Goal: Task Accomplishment & Management: Complete application form

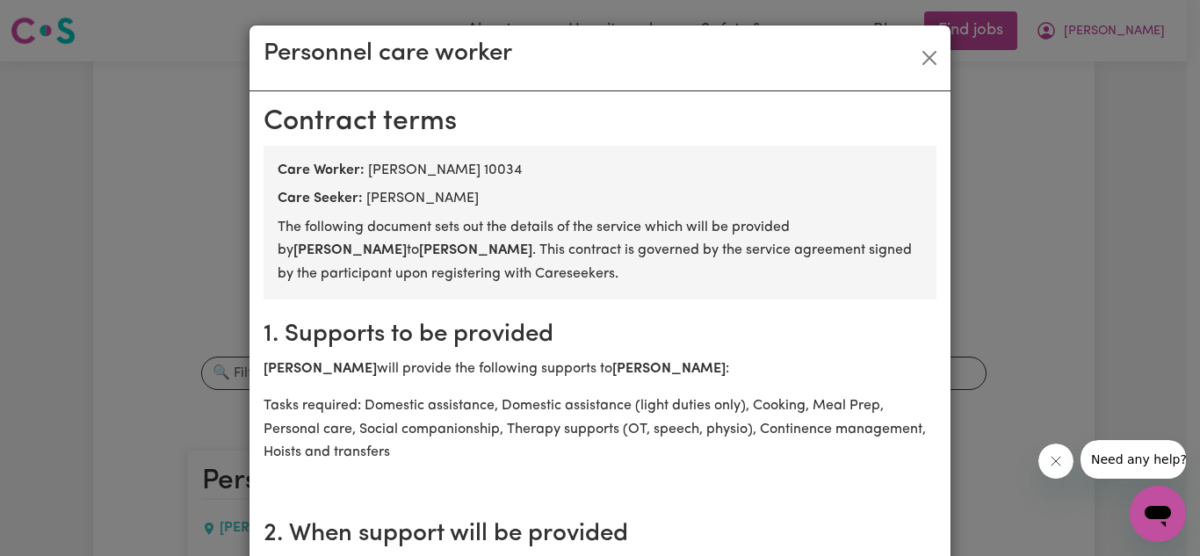
scroll to position [2658, 0]
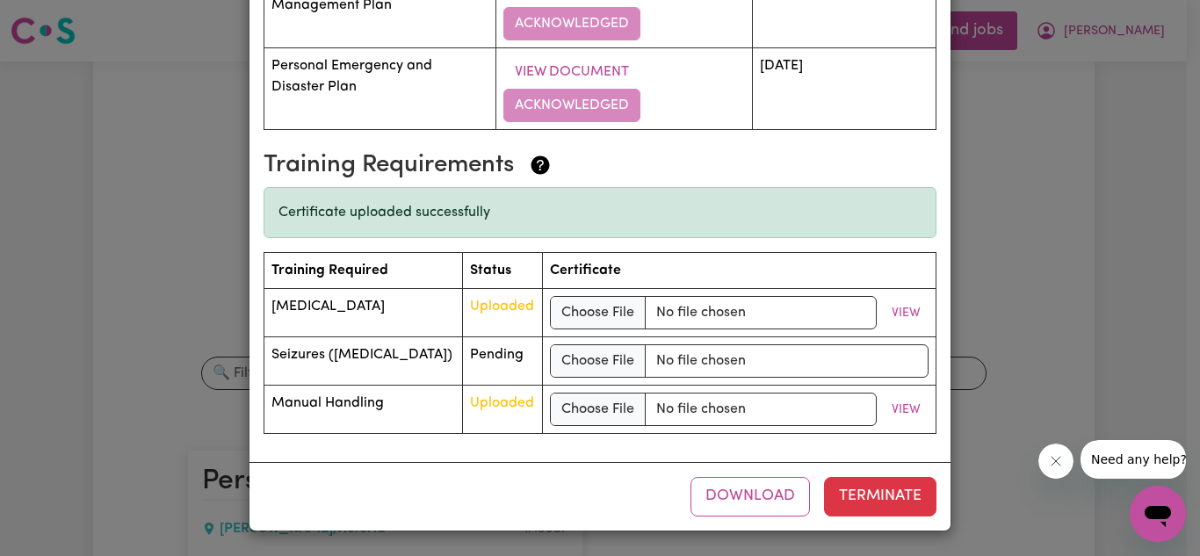
click at [1032, 328] on div "Personnel care worker [DEMOGRAPHIC_DATA] terms Care Worker: [PERSON_NAME] 10034…" at bounding box center [600, 278] width 1200 height 556
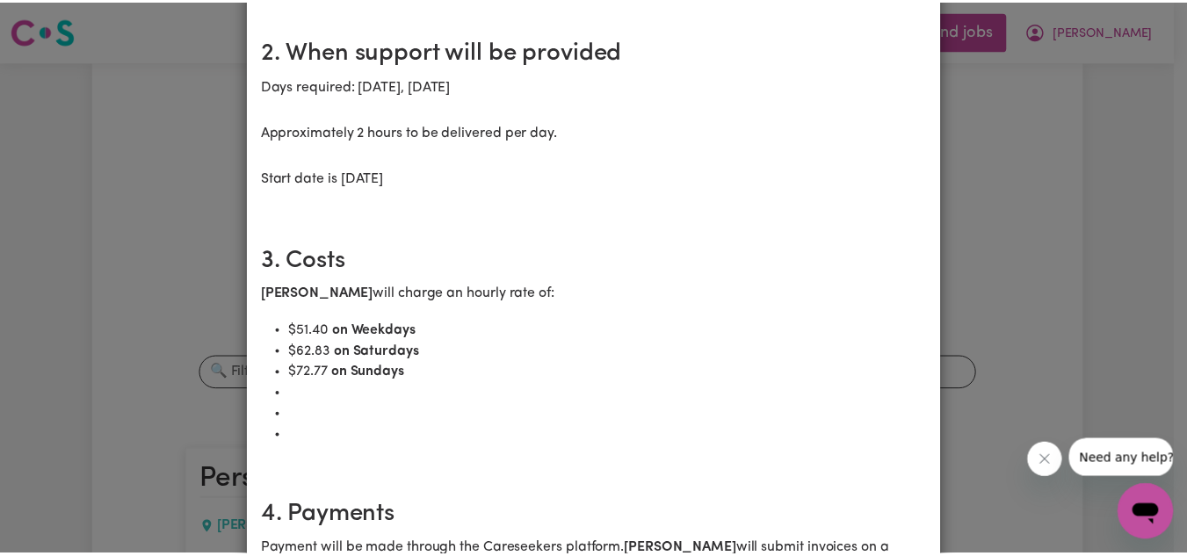
scroll to position [0, 0]
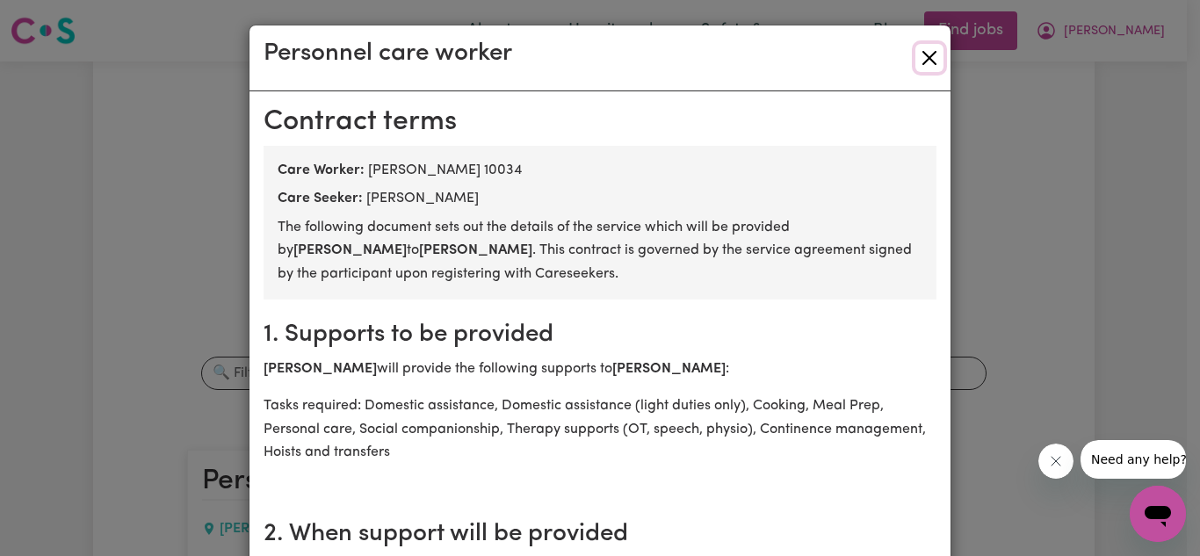
click at [923, 65] on button "Close" at bounding box center [929, 58] width 28 height 28
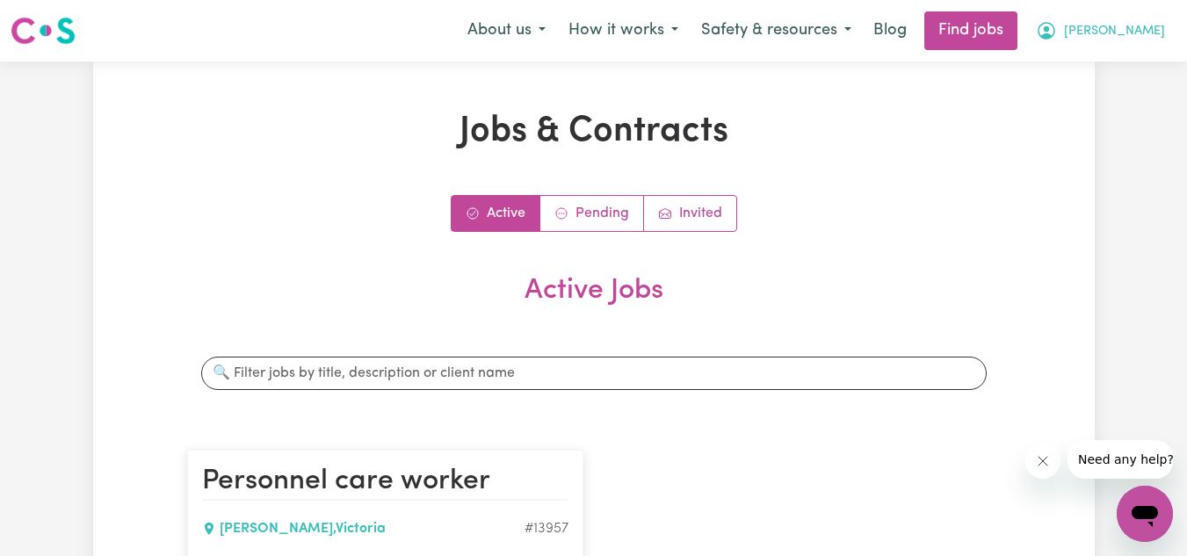
click at [1131, 37] on span "[PERSON_NAME]" at bounding box center [1114, 31] width 101 height 19
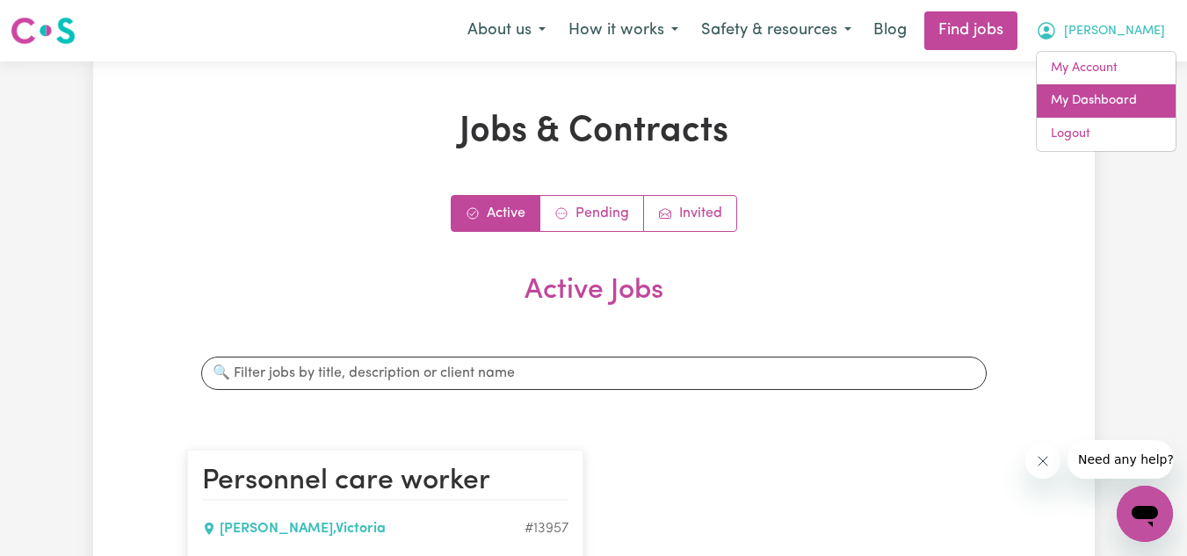
click at [1083, 104] on link "My Dashboard" at bounding box center [1106, 100] width 139 height 33
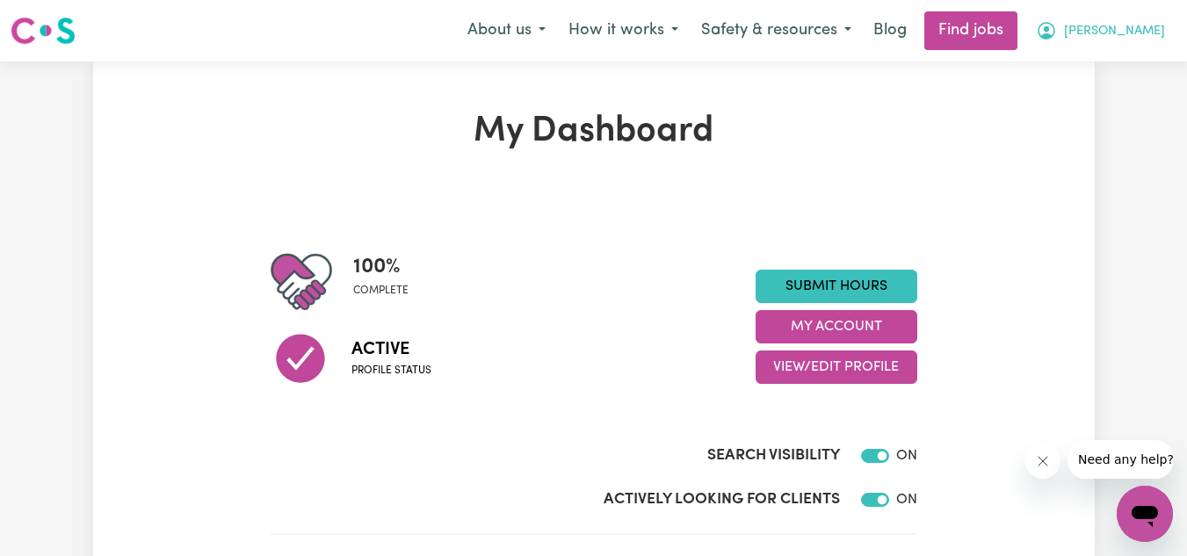
click at [1103, 33] on button "[PERSON_NAME]" at bounding box center [1100, 30] width 152 height 37
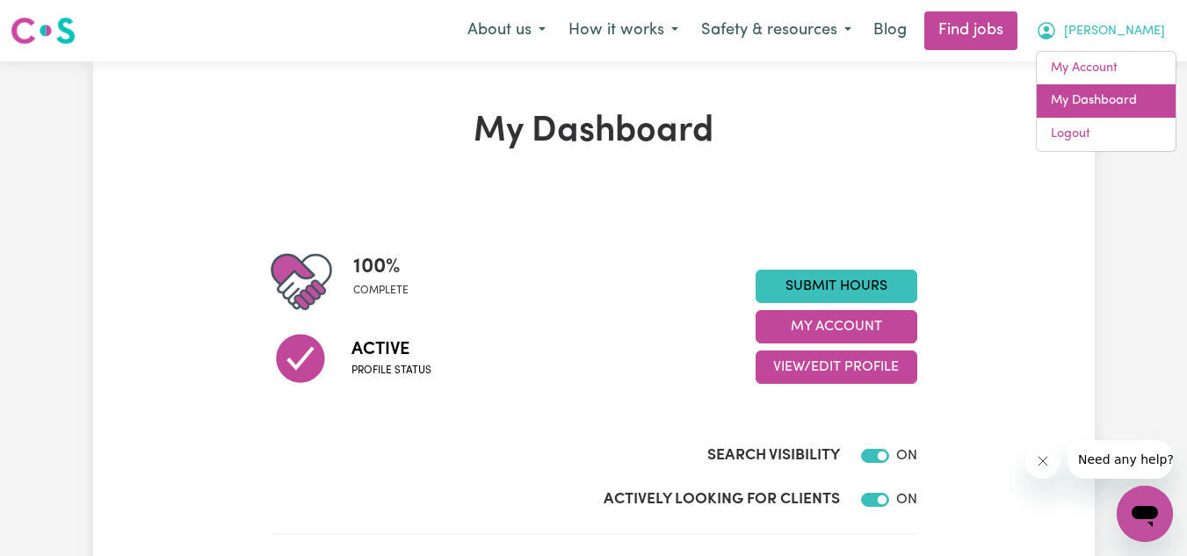
click at [1095, 100] on link "My Dashboard" at bounding box center [1106, 100] width 139 height 33
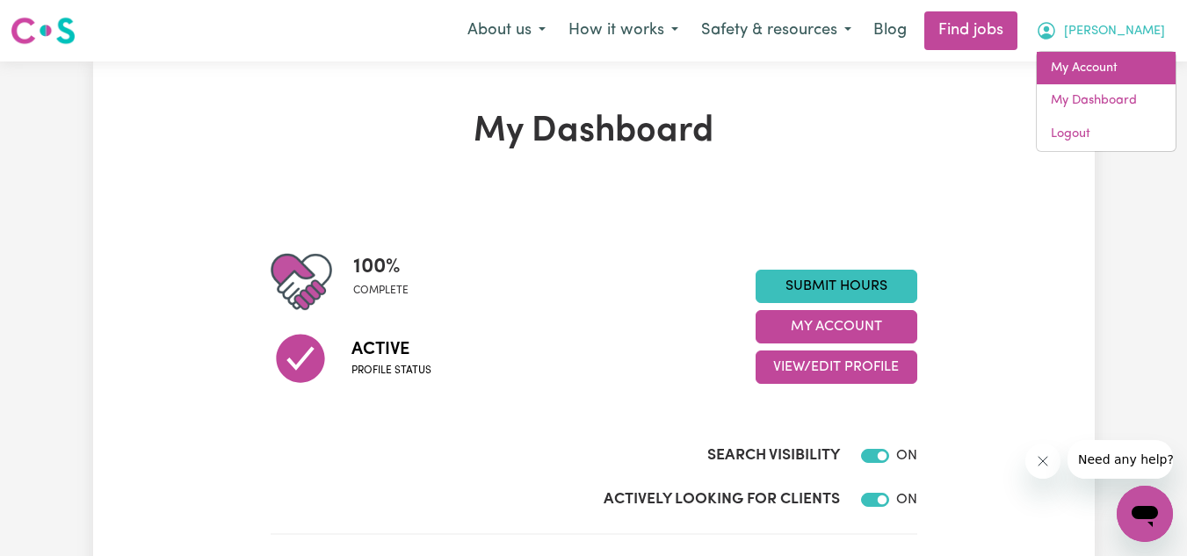
click at [1106, 69] on link "My Account" at bounding box center [1106, 68] width 139 height 33
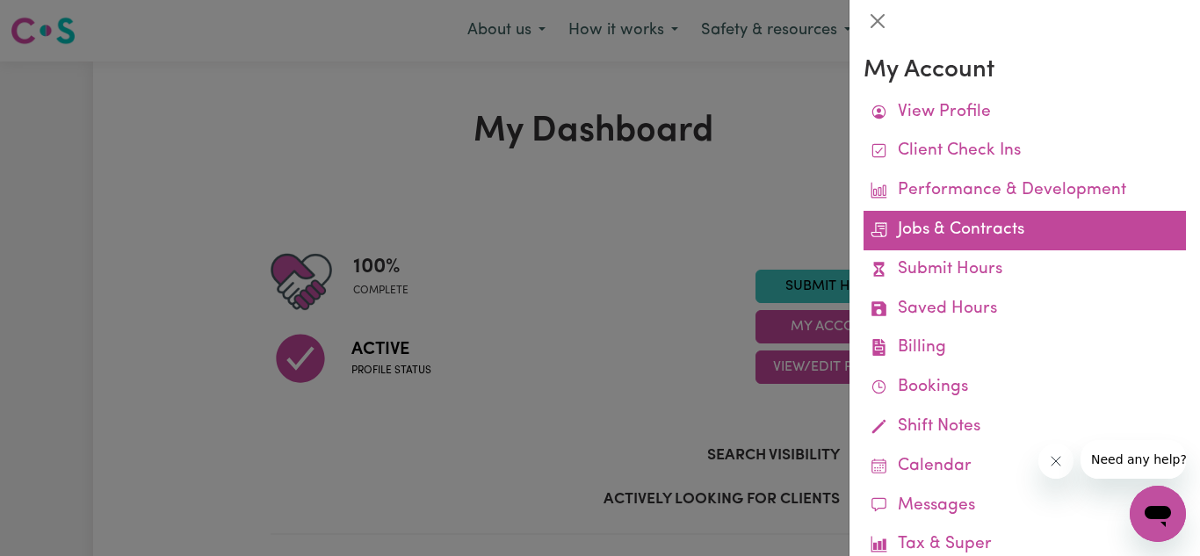
click at [1009, 239] on link "Jobs & Contracts" at bounding box center [1024, 231] width 322 height 40
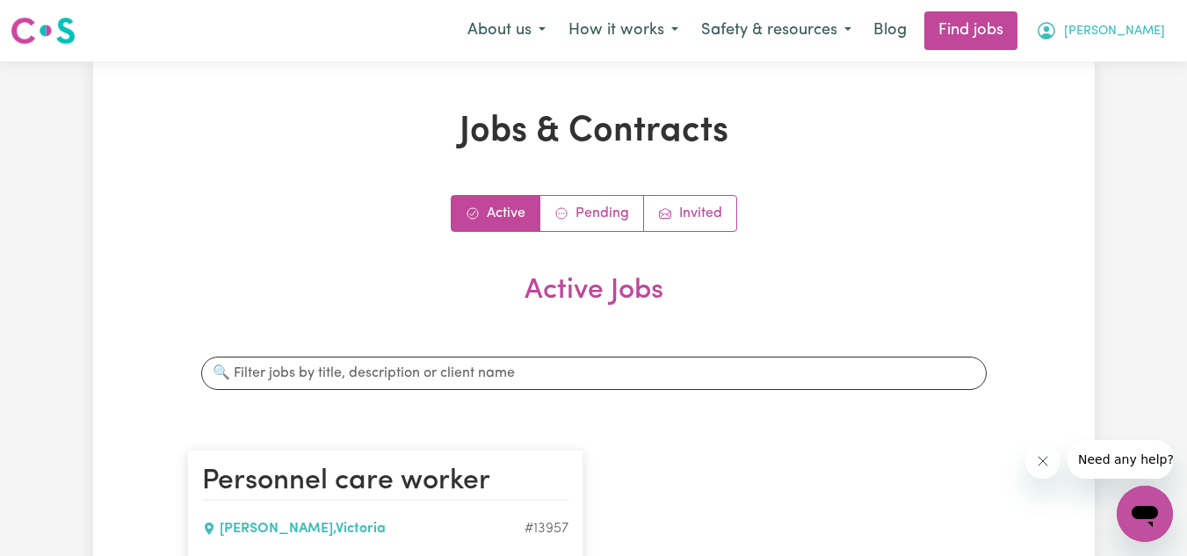
click at [1109, 37] on span "[PERSON_NAME]" at bounding box center [1114, 31] width 101 height 19
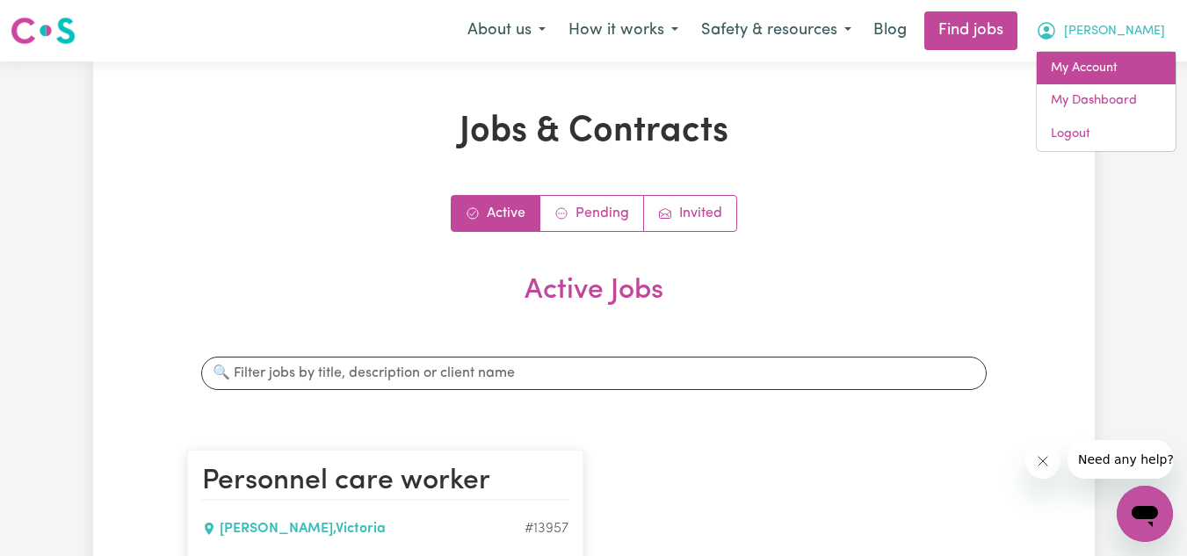
click at [1069, 62] on link "My Account" at bounding box center [1106, 68] width 139 height 33
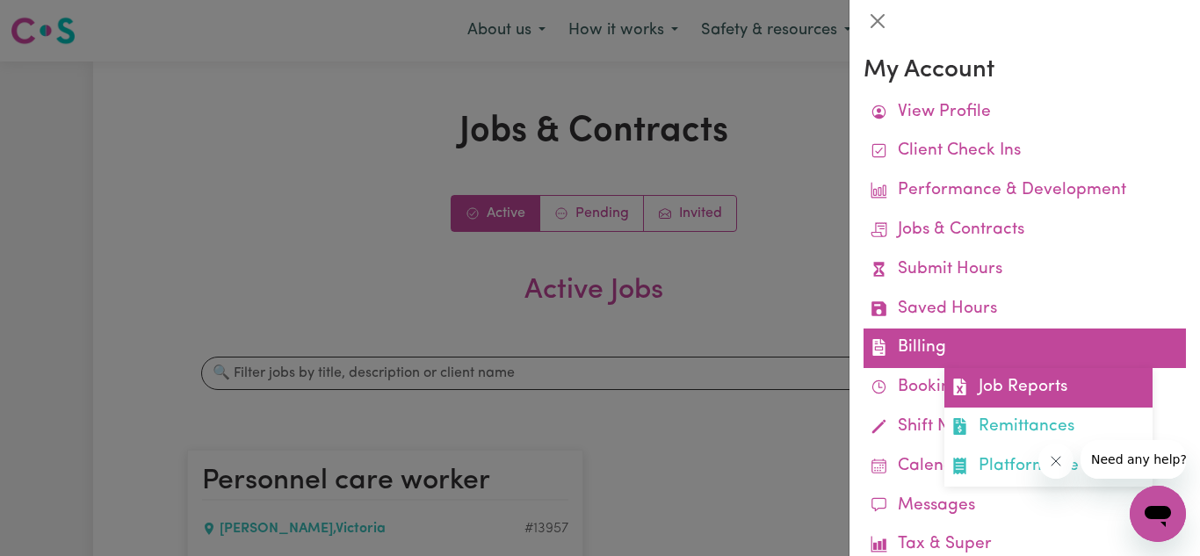
click at [1004, 377] on link "Job Reports" at bounding box center [1048, 388] width 208 height 40
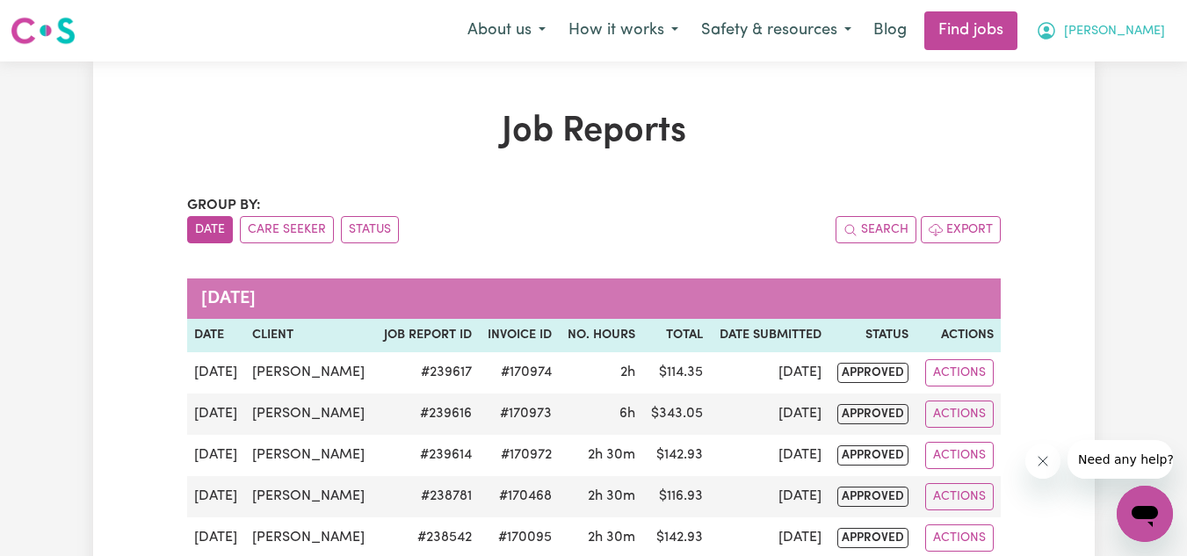
click at [1111, 29] on span "[PERSON_NAME]" at bounding box center [1114, 31] width 101 height 19
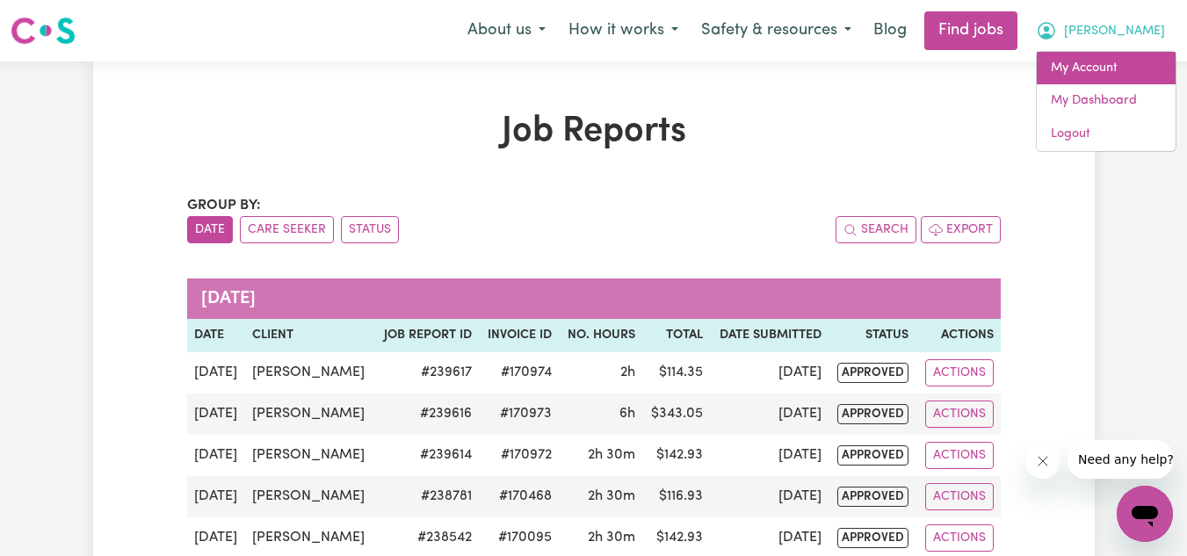
click at [1078, 68] on link "My Account" at bounding box center [1106, 68] width 139 height 33
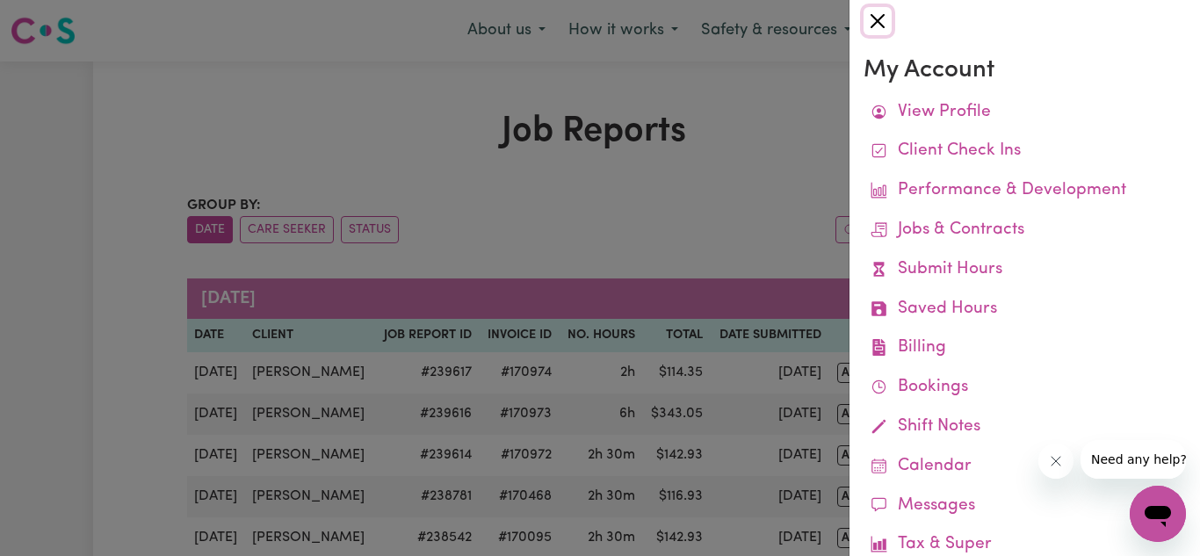
click at [868, 19] on button "Close" at bounding box center [877, 21] width 28 height 28
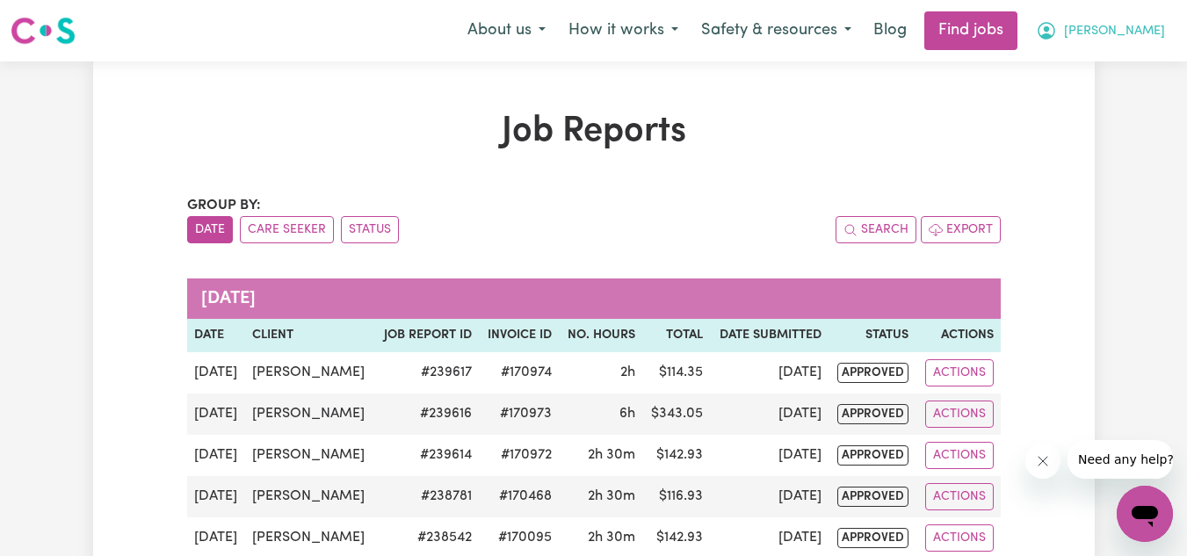
click at [1116, 29] on span "[PERSON_NAME]" at bounding box center [1114, 31] width 101 height 19
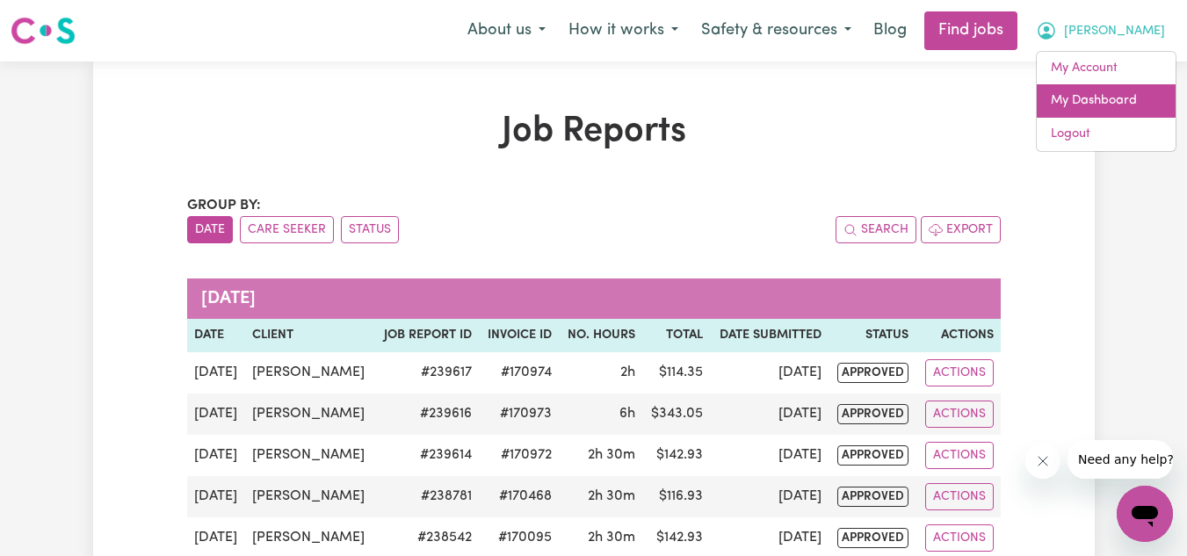
click at [1062, 110] on link "My Dashboard" at bounding box center [1106, 100] width 139 height 33
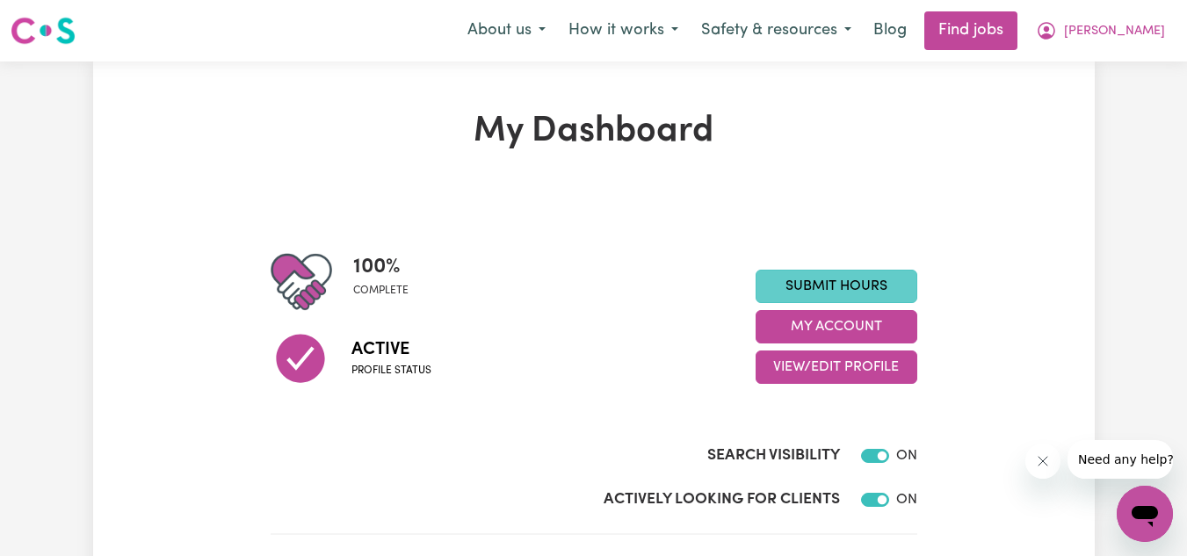
click at [836, 276] on link "Submit Hours" at bounding box center [836, 286] width 162 height 33
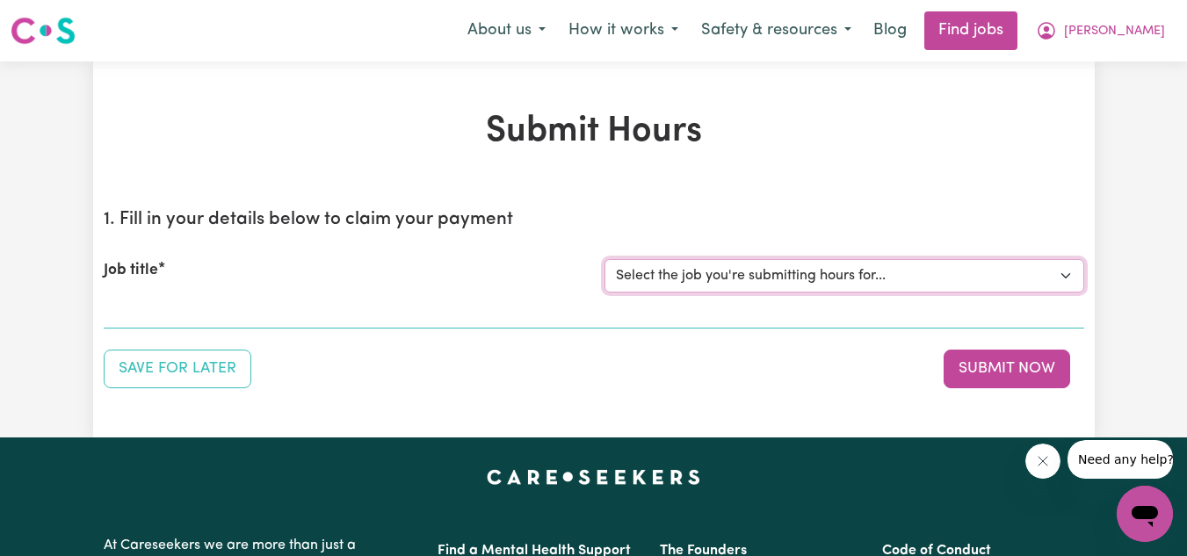
click at [870, 268] on select "Select the job you're submitting hours for... [[PERSON_NAME]] Personnel care wo…" at bounding box center [844, 275] width 480 height 33
select select "13957"
click at [604, 259] on select "Select the job you're submitting hours for... [[PERSON_NAME]] Personnel care wo…" at bounding box center [844, 275] width 480 height 33
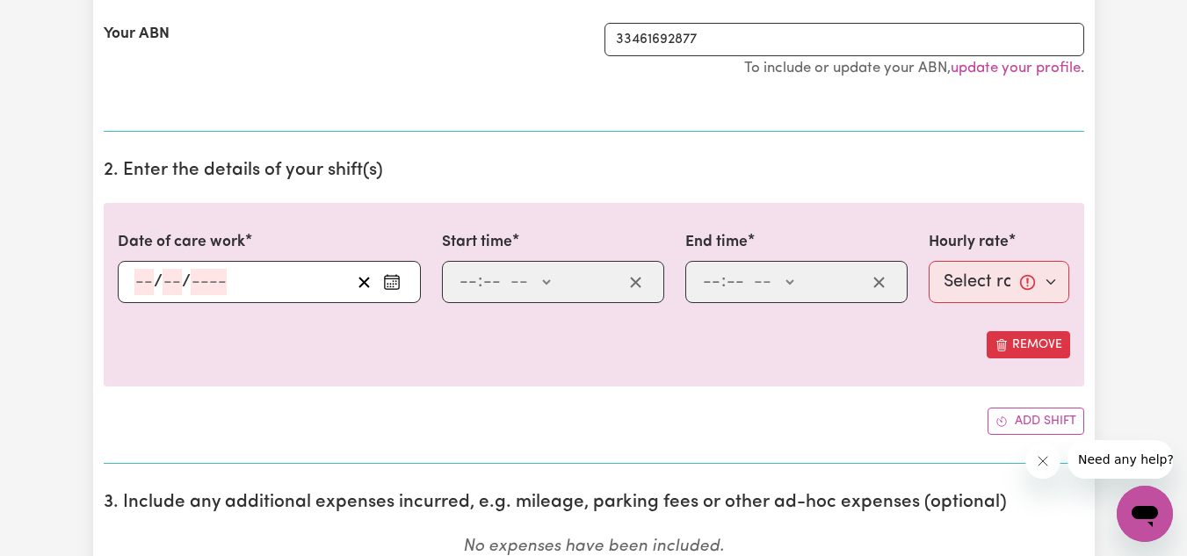
scroll to position [382, 0]
click at [394, 279] on icon "Enter the date of care work" at bounding box center [392, 281] width 18 height 18
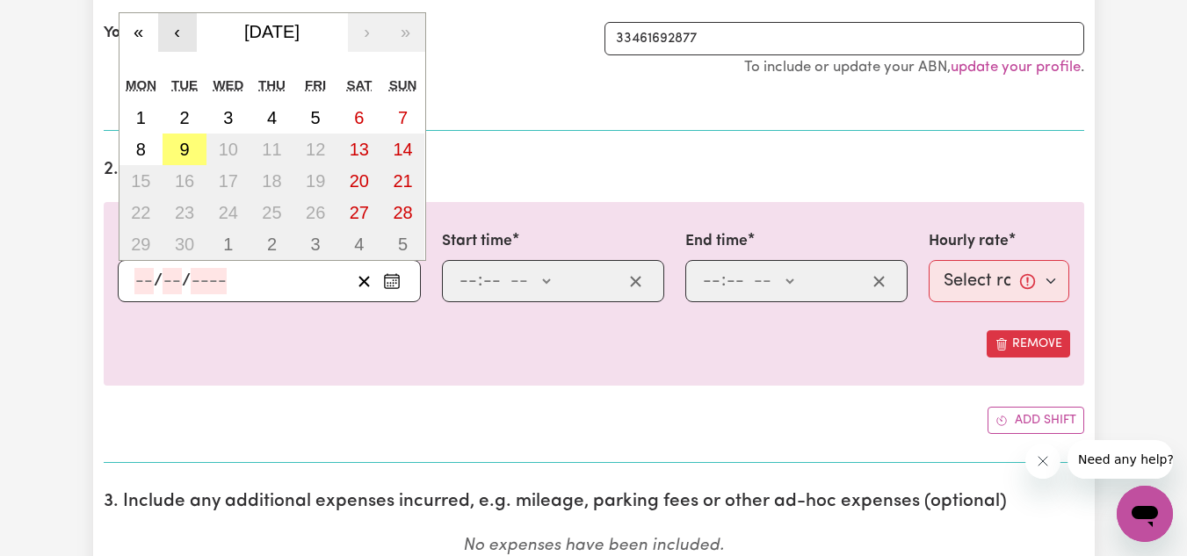
click at [168, 29] on button "‹" at bounding box center [177, 32] width 39 height 39
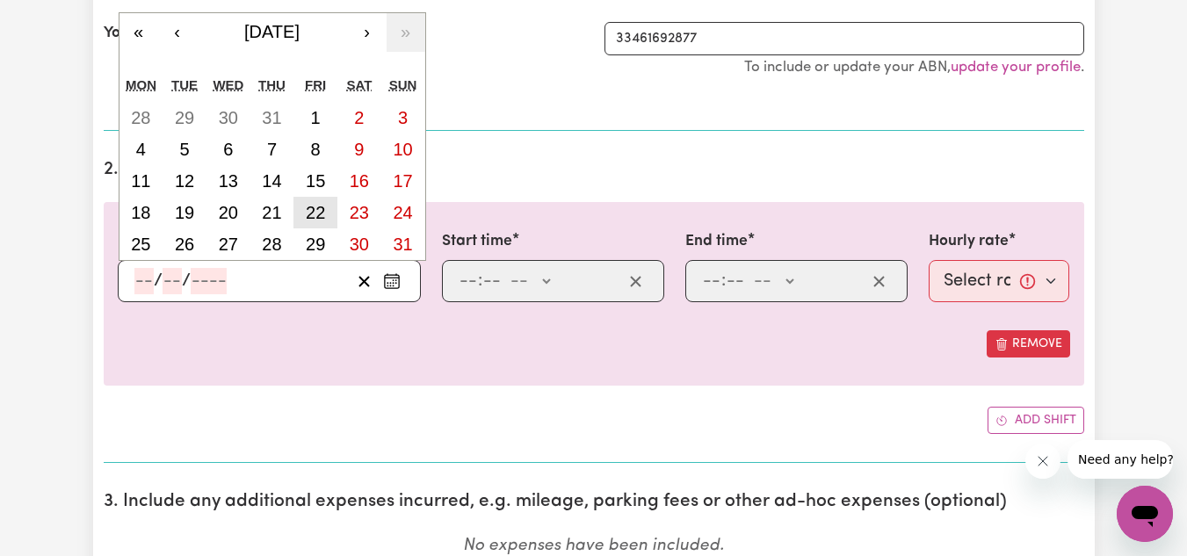
click at [307, 210] on abbr "22" at bounding box center [315, 212] width 19 height 19
type input "[DATE]"
type input "22"
type input "8"
type input "2025"
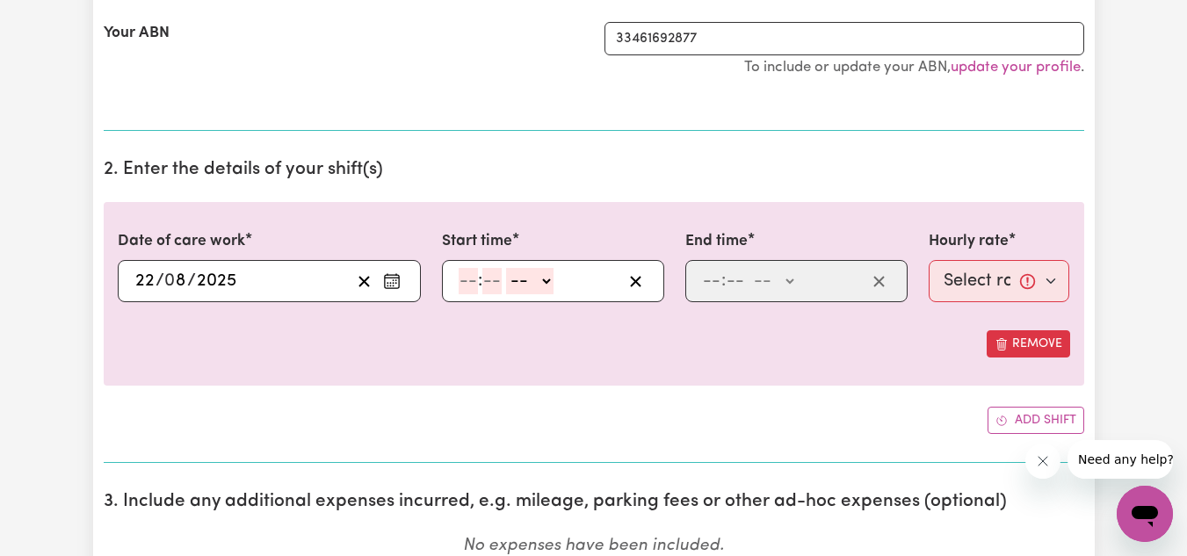
click at [471, 290] on input "number" at bounding box center [468, 281] width 19 height 26
type input "12"
type input "6"
click at [471, 290] on input "12" at bounding box center [468, 281] width 18 height 26
type input "6"
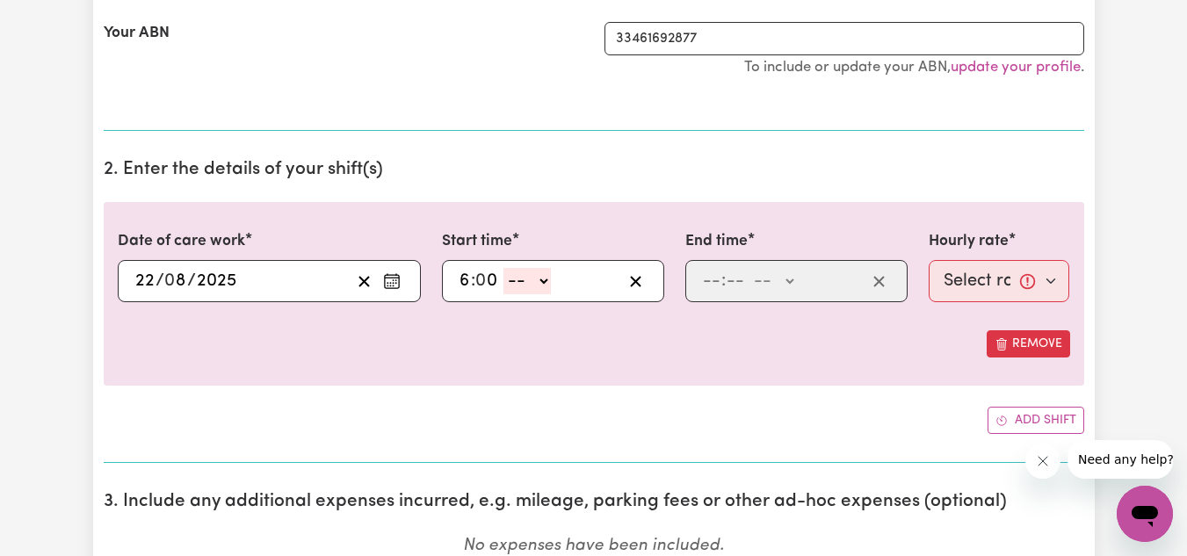
type input "0"
click at [531, 277] on select "-- AM PM" at bounding box center [526, 281] width 47 height 26
select select "pm"
click at [503, 268] on select "-- AM PM" at bounding box center [526, 281] width 47 height 26
type input "18:00"
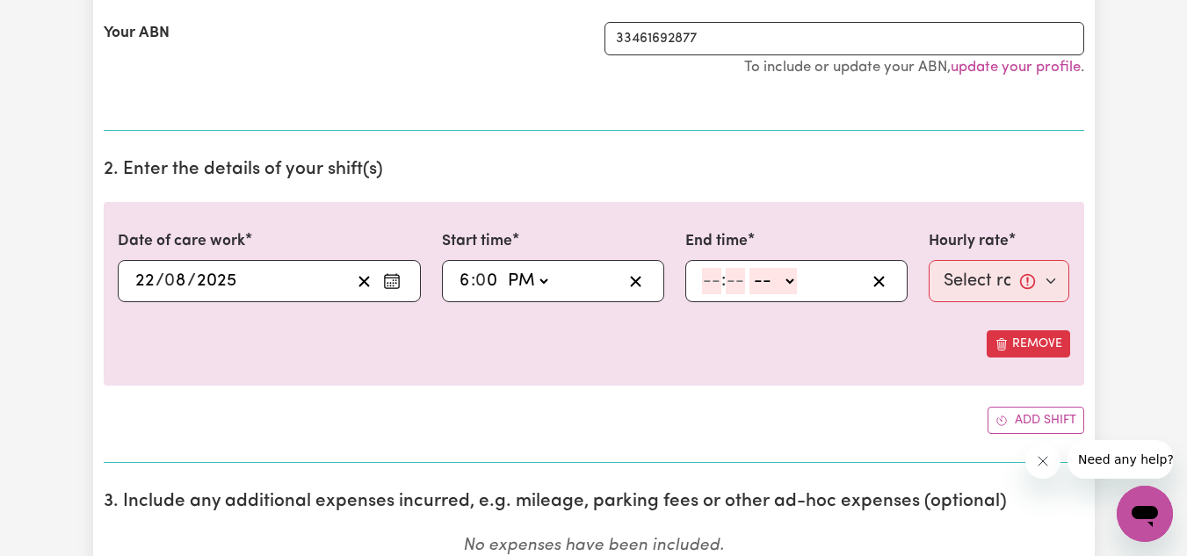
click at [715, 278] on input "number" at bounding box center [711, 281] width 19 height 26
type input "8"
type input "0"
click at [761, 279] on select "-- AM PM" at bounding box center [770, 281] width 47 height 26
select select "pm"
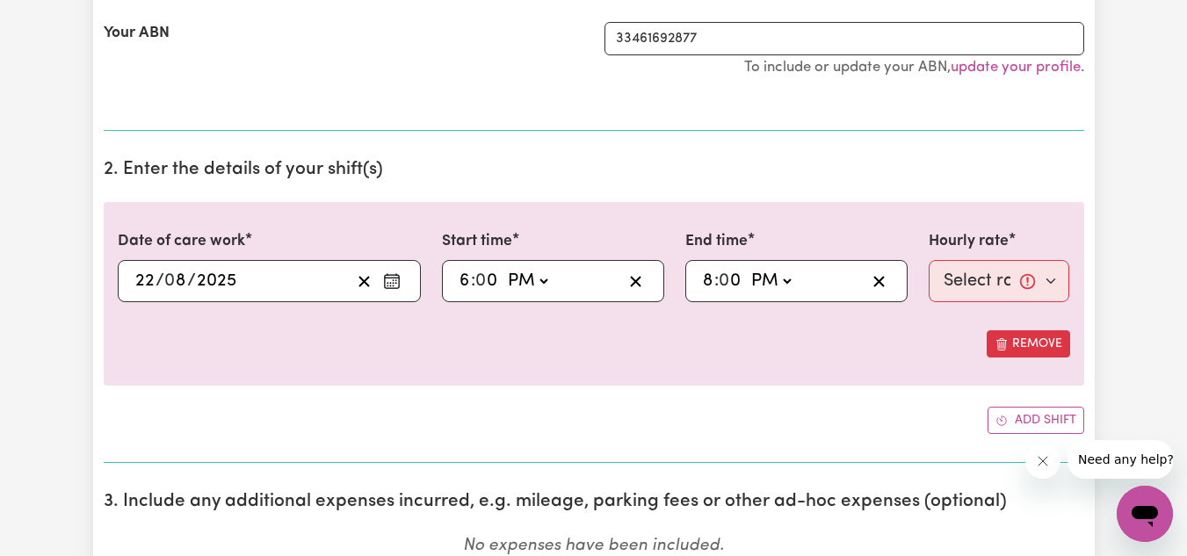
click at [747, 268] on select "-- AM PM" at bounding box center [770, 281] width 47 height 26
type input "20:00"
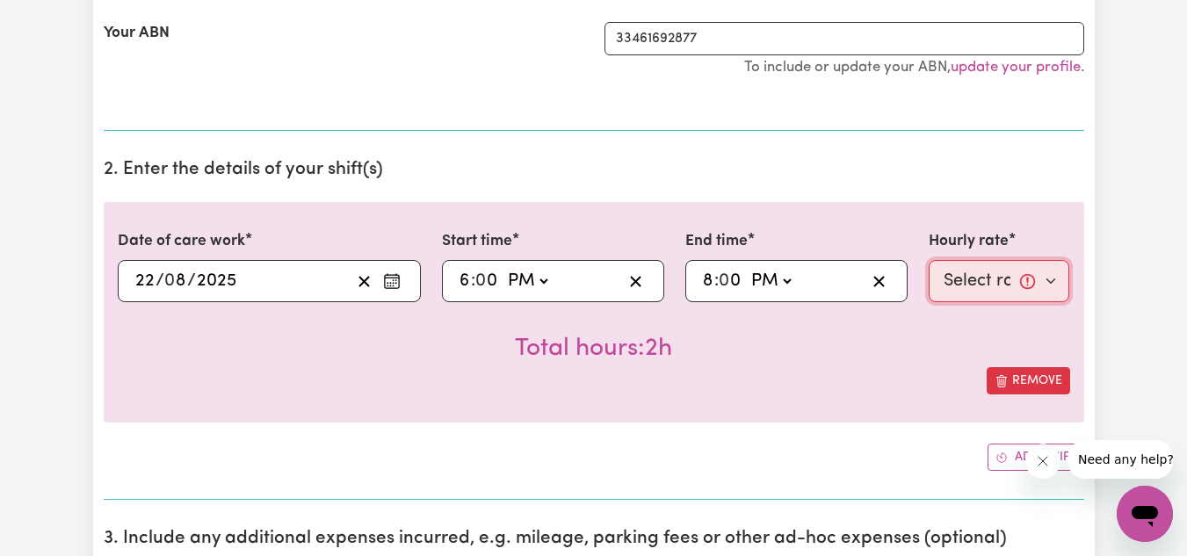
click at [960, 281] on select "Select rate... $51.40 (Weekday) $62.83 ([DATE]) $72.77 ([DATE])" at bounding box center [999, 281] width 141 height 42
select select "51.4-Weekday"
click at [929, 260] on select "Select rate... $51.40 (Weekday) $62.83 ([DATE]) $72.77 ([DATE])" at bounding box center [999, 281] width 141 height 42
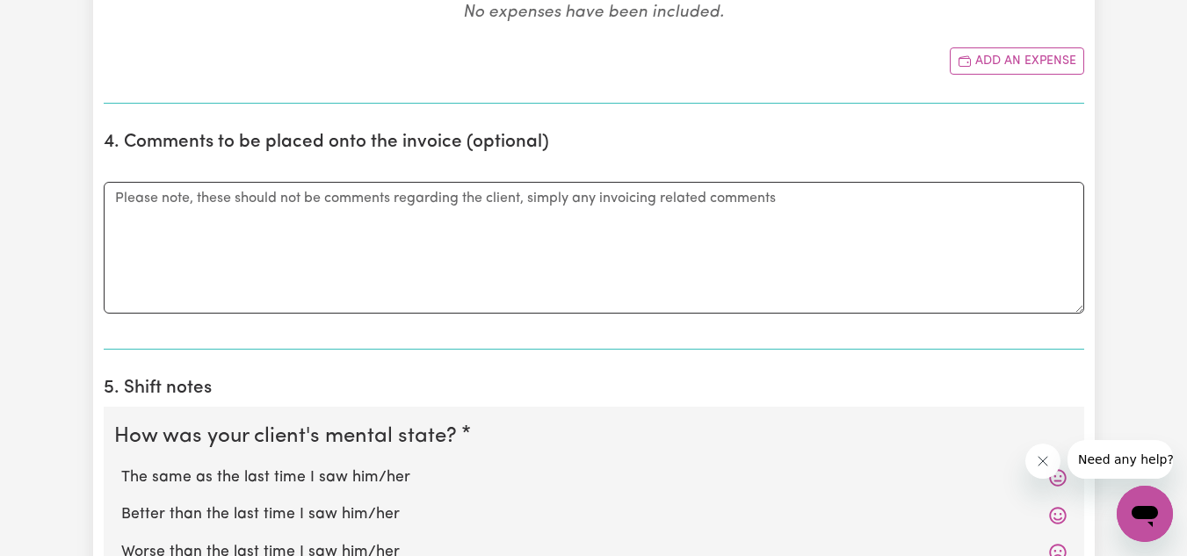
scroll to position [1016, 0]
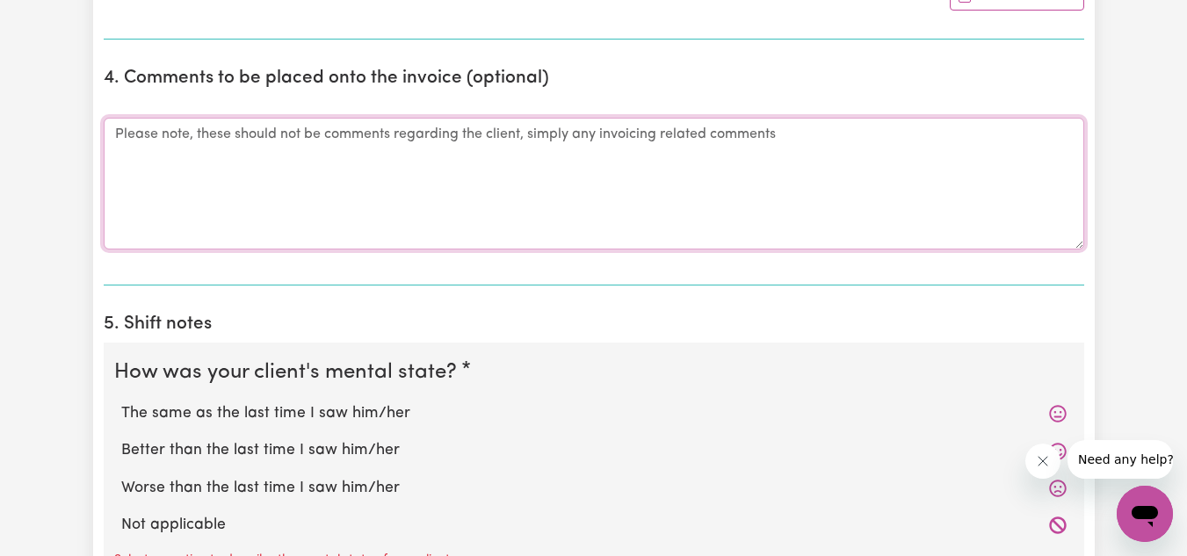
click at [529, 167] on textarea "Comments" at bounding box center [594, 184] width 980 height 132
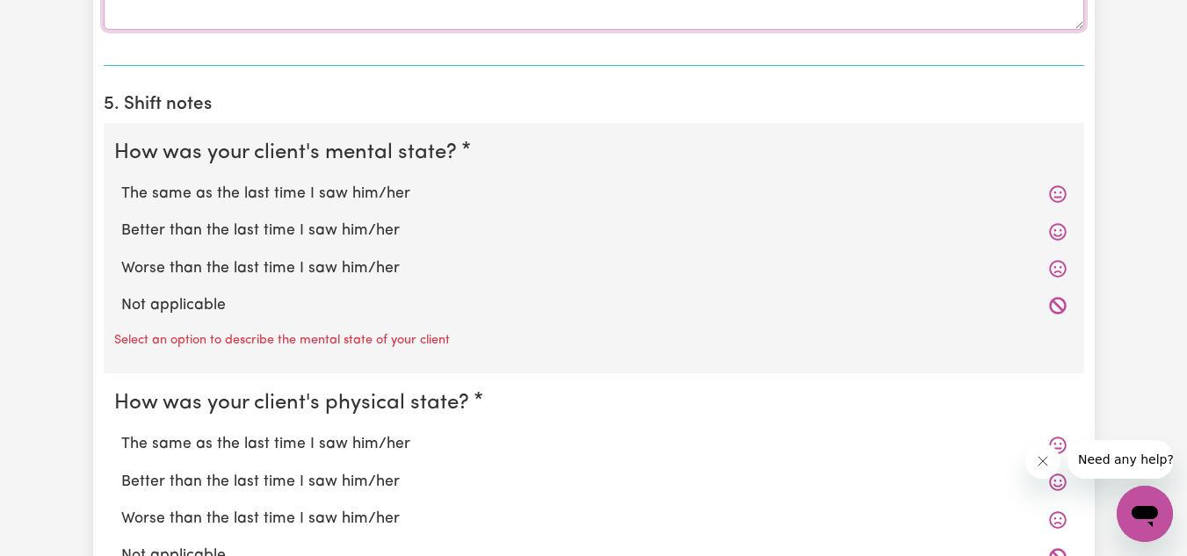
scroll to position [1237, 0]
click at [285, 186] on label "The same as the last time I saw him/her" at bounding box center [593, 193] width 945 height 23
click at [121, 182] on input "The same as the last time I saw him/her" at bounding box center [120, 181] width 1 height 1
radio input "true"
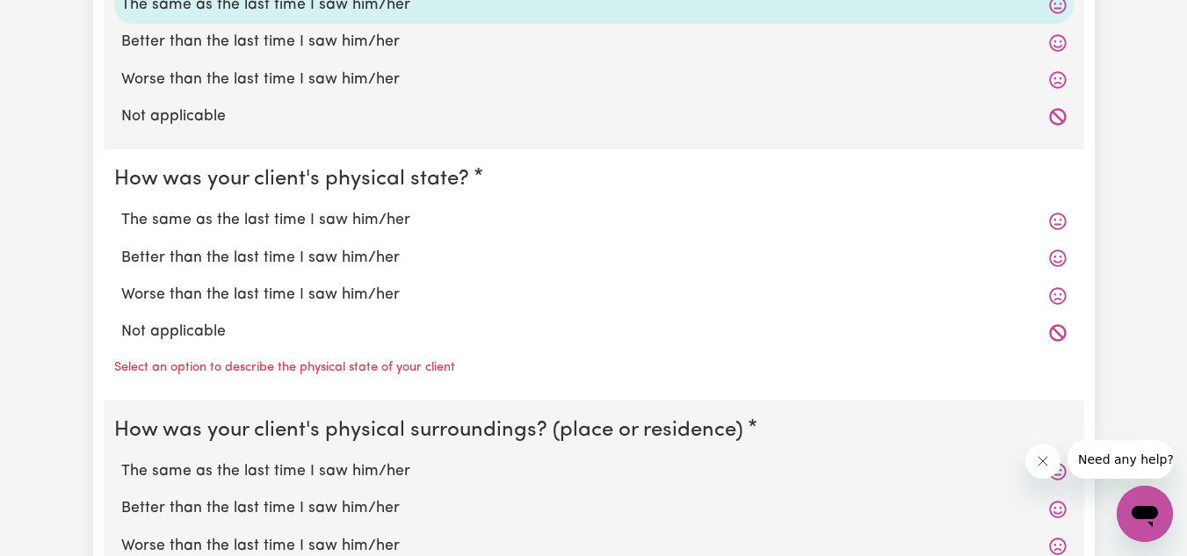
scroll to position [1426, 0]
click at [256, 234] on div "The same as the last time I saw him/her" at bounding box center [593, 219] width 959 height 37
click at [264, 223] on label "The same as the last time I saw him/her" at bounding box center [593, 219] width 945 height 23
click at [121, 208] on input "The same as the last time I saw him/her" at bounding box center [120, 207] width 1 height 1
radio input "true"
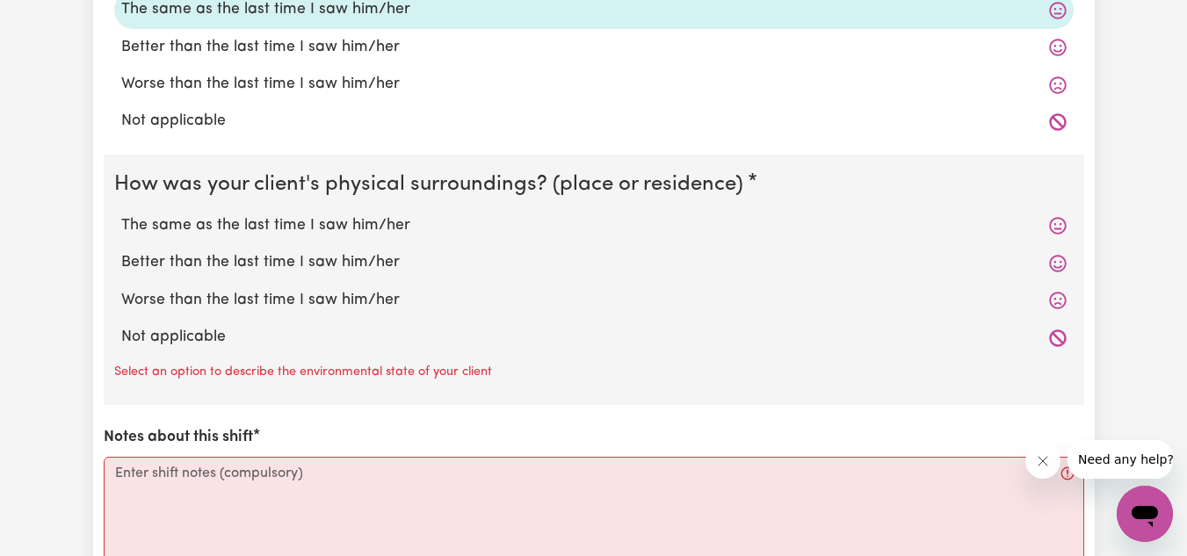
scroll to position [1642, 0]
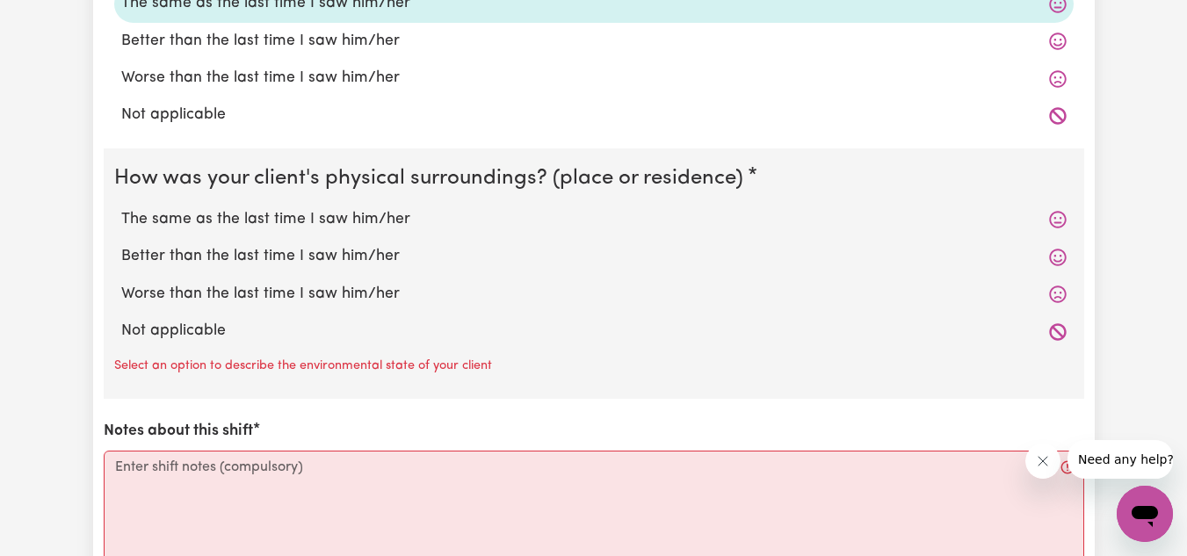
click at [264, 223] on label "The same as the last time I saw him/her" at bounding box center [593, 219] width 945 height 23
click at [121, 208] on input "The same as the last time I saw him/her" at bounding box center [120, 207] width 1 height 1
radio input "true"
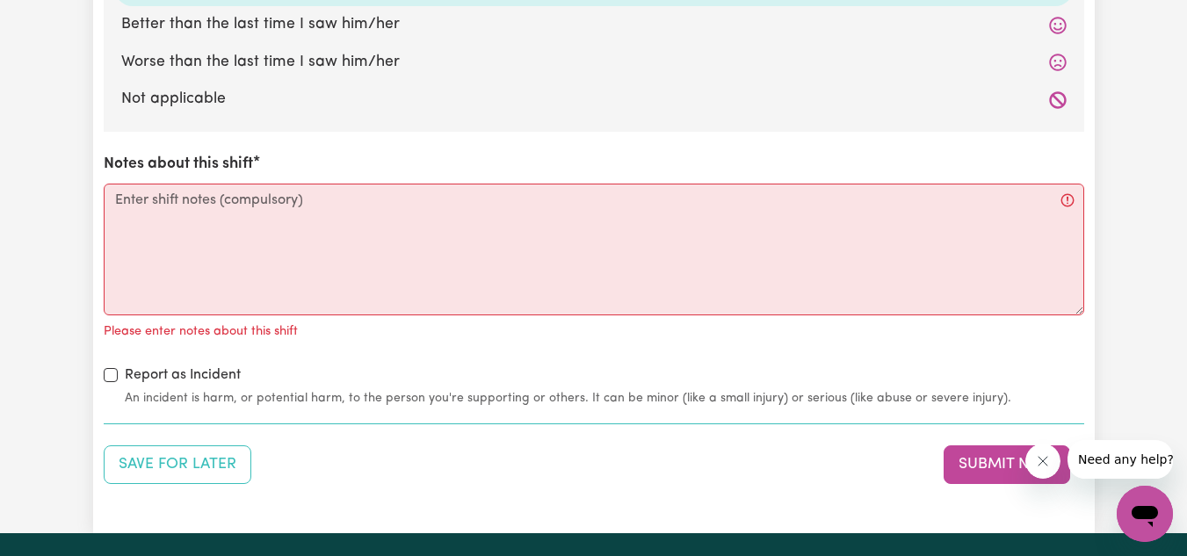
scroll to position [1873, 0]
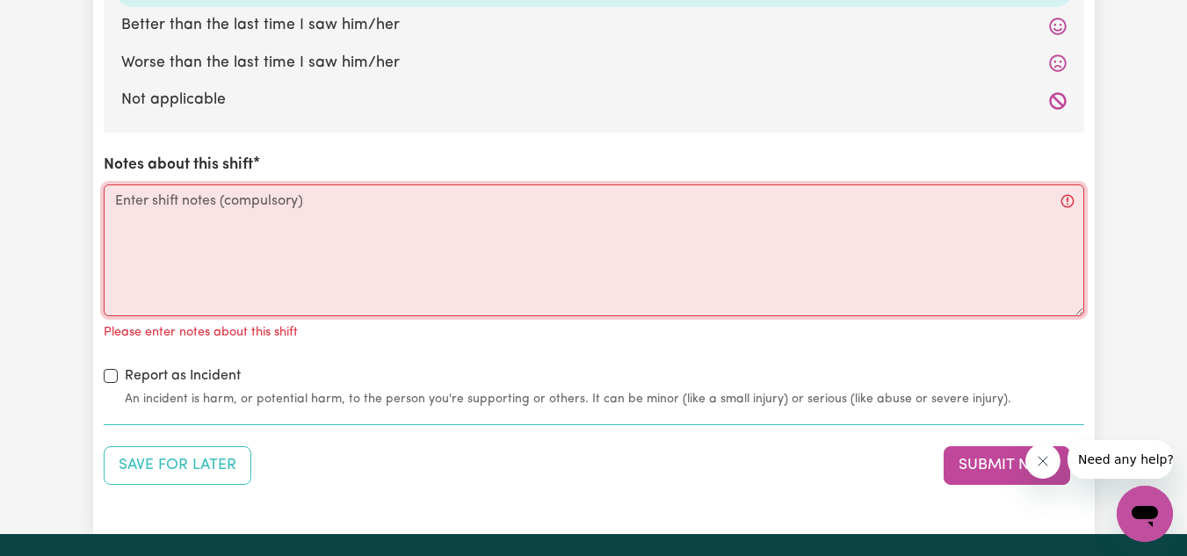
click at [299, 246] on textarea "Notes about this shift" at bounding box center [594, 250] width 980 height 132
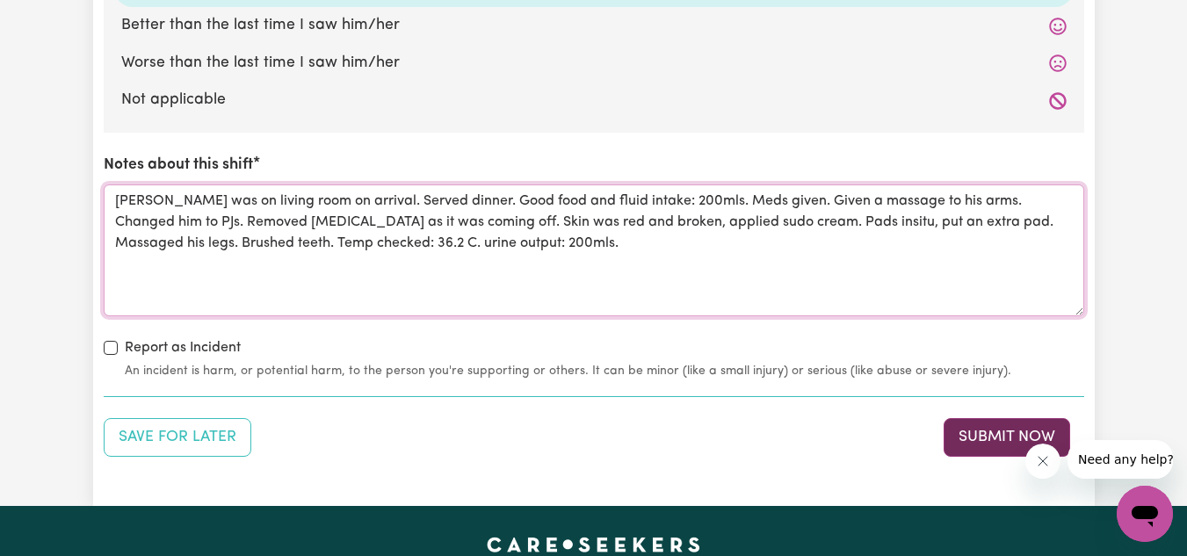
type textarea "[PERSON_NAME] was on living room on arrival. Served dinner. Good food and fluid…"
click at [979, 440] on button "Submit Now" at bounding box center [1006, 437] width 126 height 39
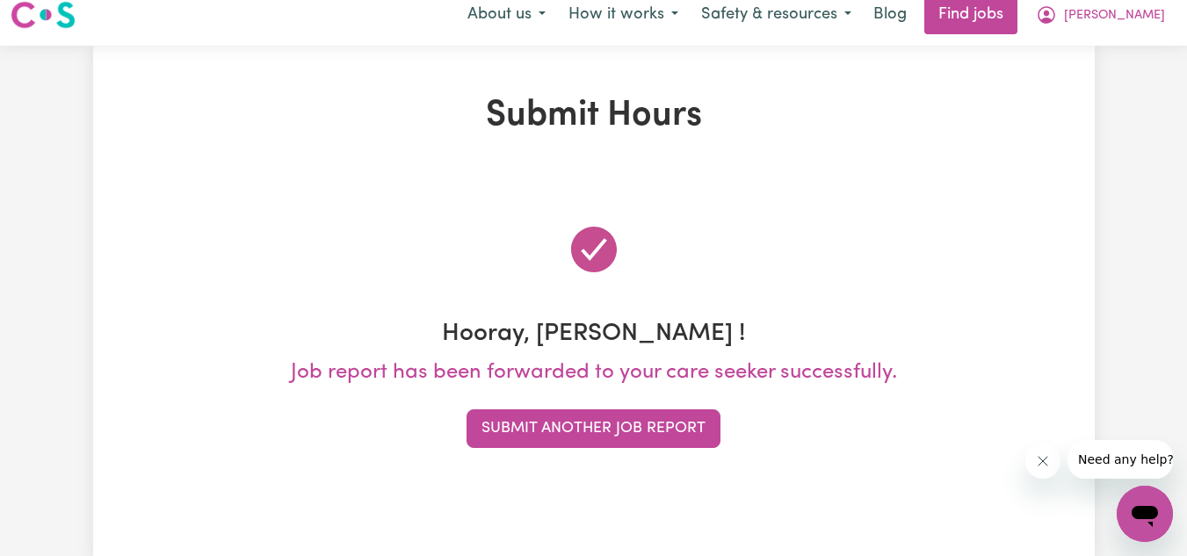
scroll to position [0, 0]
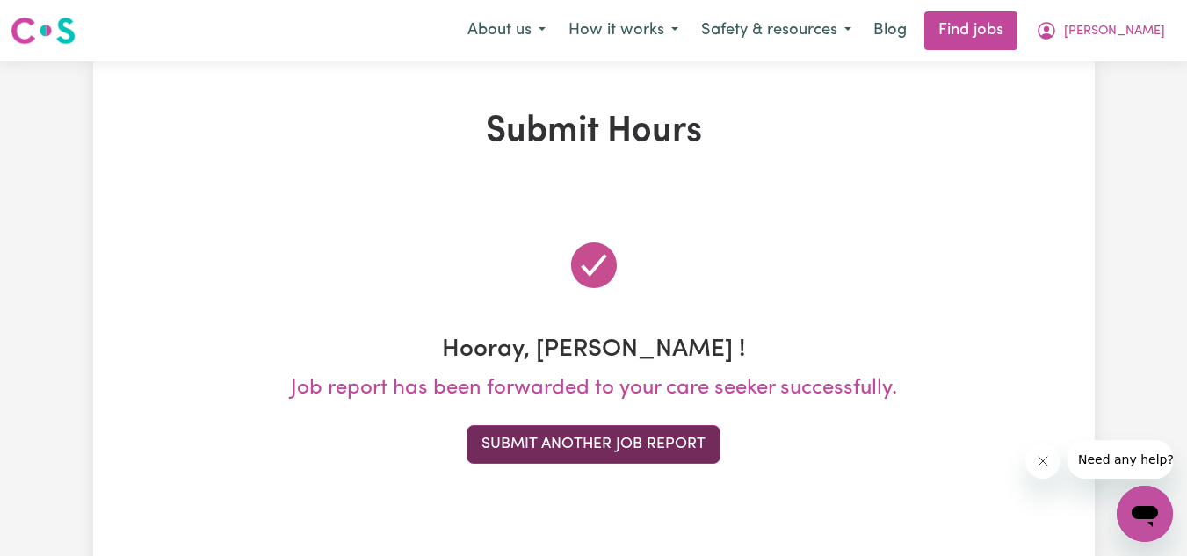
click at [632, 453] on button "Submit Another Job Report" at bounding box center [593, 444] width 254 height 39
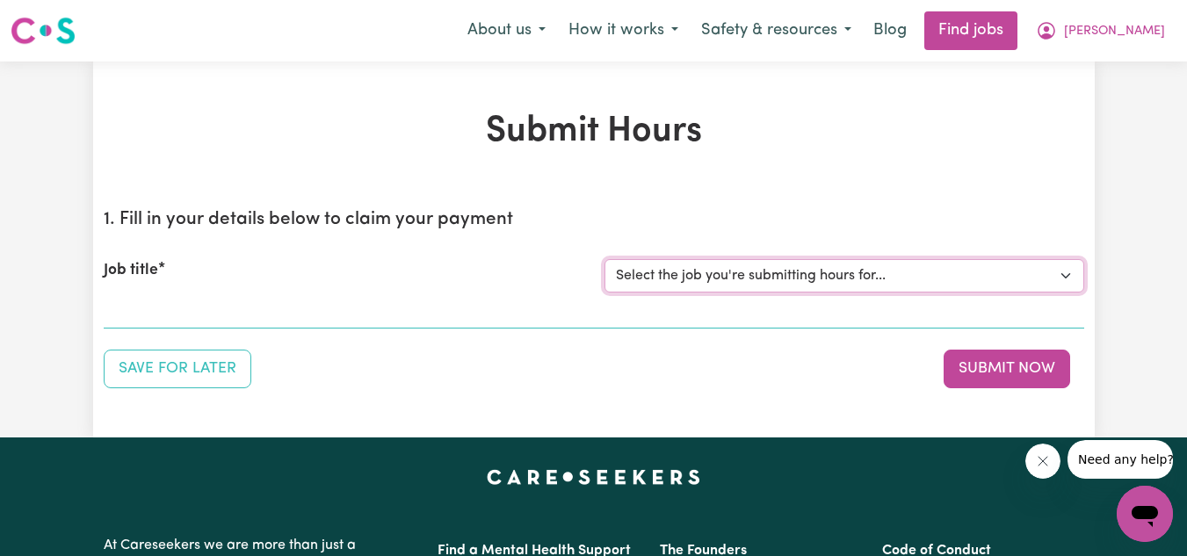
click at [727, 267] on select "Select the job you're submitting hours for... [[PERSON_NAME]] Personnel care wo…" at bounding box center [844, 275] width 480 height 33
select select "13957"
click at [604, 259] on select "Select the job you're submitting hours for... [[PERSON_NAME]] Personnel care wo…" at bounding box center [844, 275] width 480 height 33
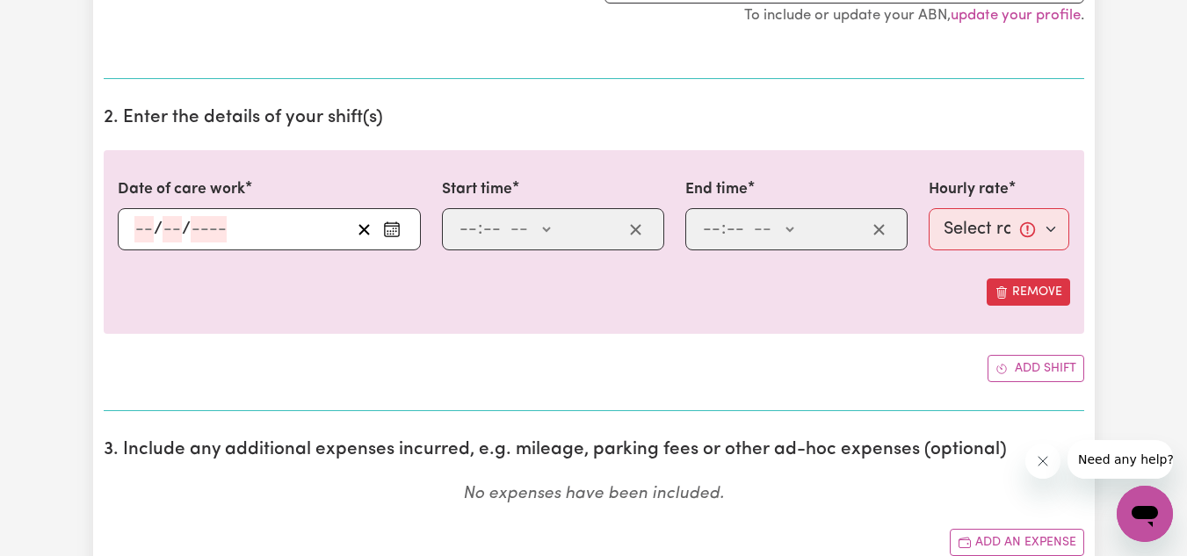
scroll to position [435, 0]
click at [388, 222] on rect "Enter the date of care work" at bounding box center [392, 228] width 14 height 13
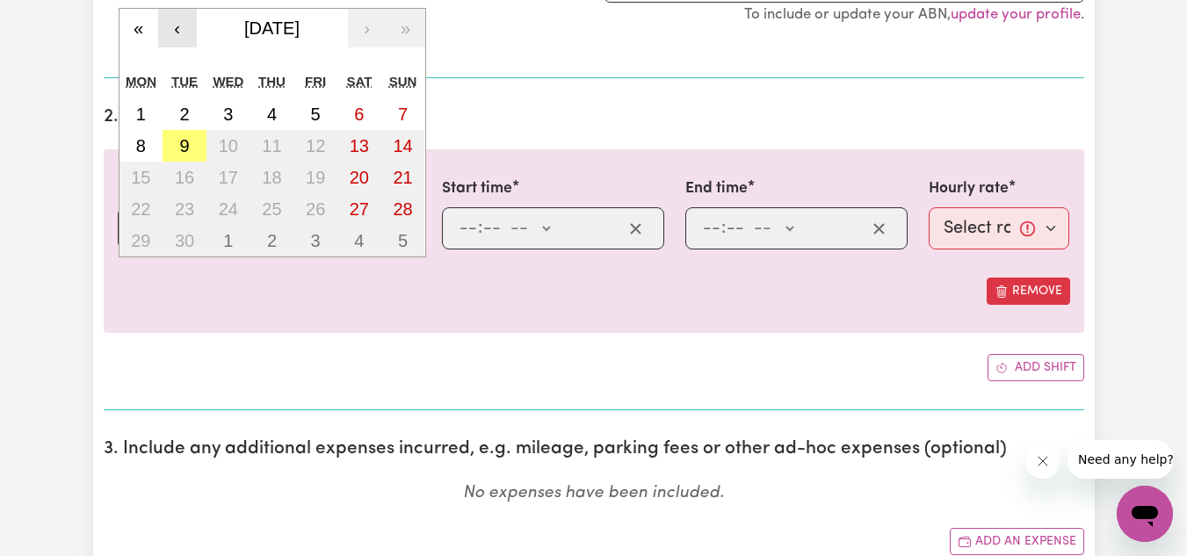
click at [170, 16] on button "‹" at bounding box center [177, 28] width 39 height 39
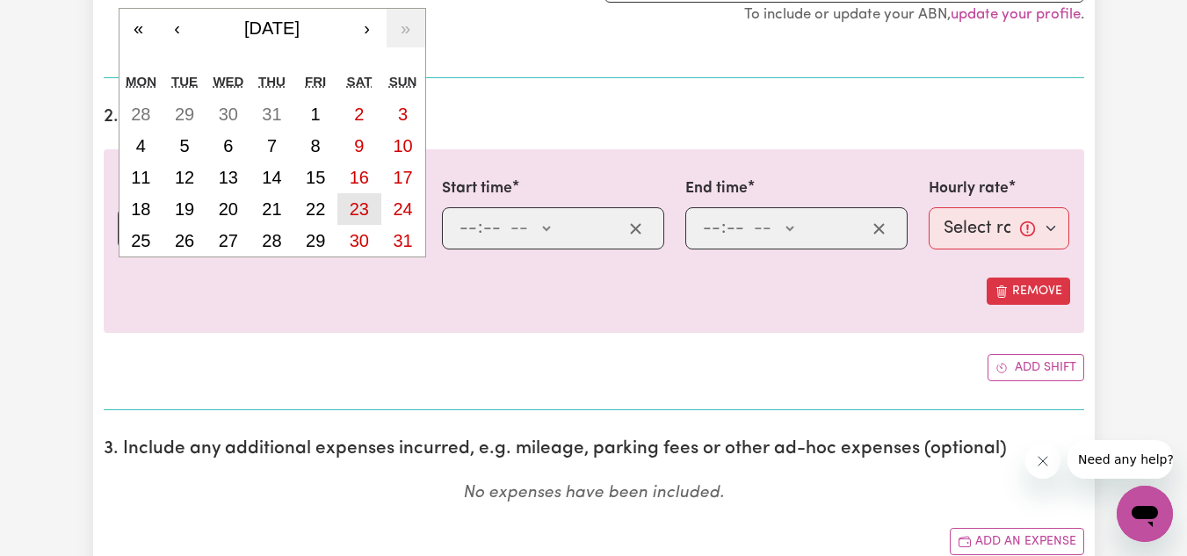
click at [355, 211] on abbr "23" at bounding box center [359, 208] width 19 height 19
type input "[DATE]"
type input "23"
type input "8"
type input "2025"
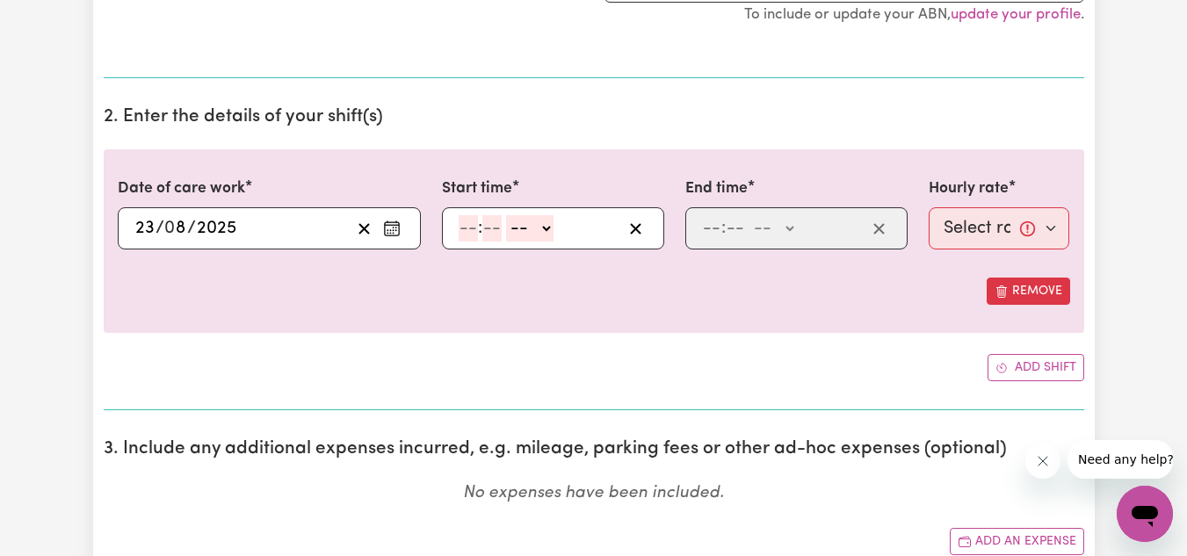
click at [464, 226] on input "number" at bounding box center [468, 228] width 19 height 26
type input "6"
type input "0"
click at [521, 230] on select "-- AM PM" at bounding box center [526, 228] width 47 height 26
select select "pm"
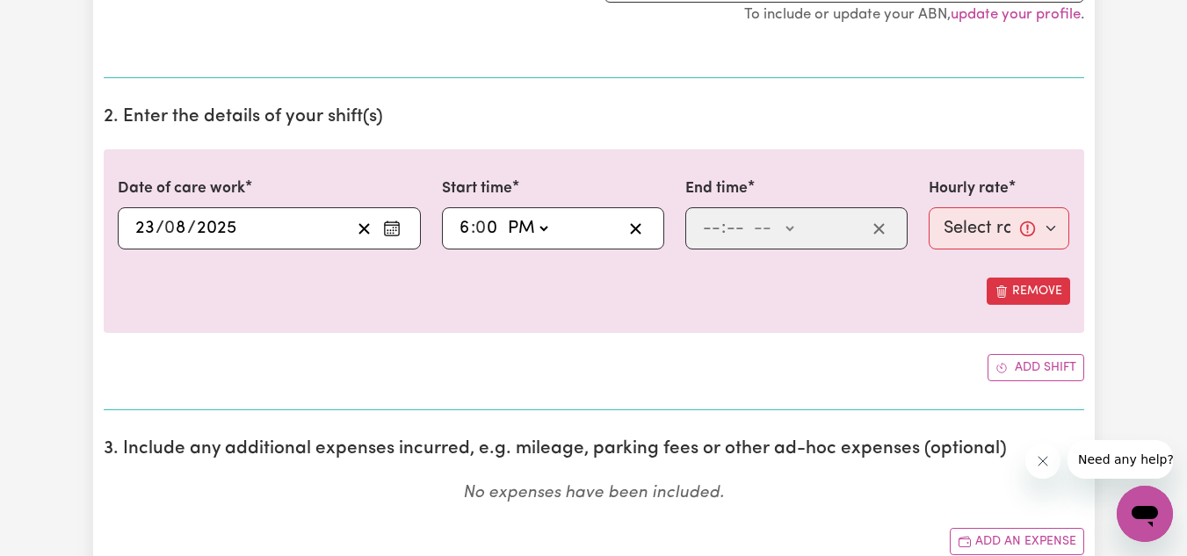
click at [503, 215] on select "-- AM PM" at bounding box center [526, 228] width 47 height 26
type input "18:00"
click at [711, 224] on input "number" at bounding box center [711, 228] width 19 height 26
type input "8"
type input "0"
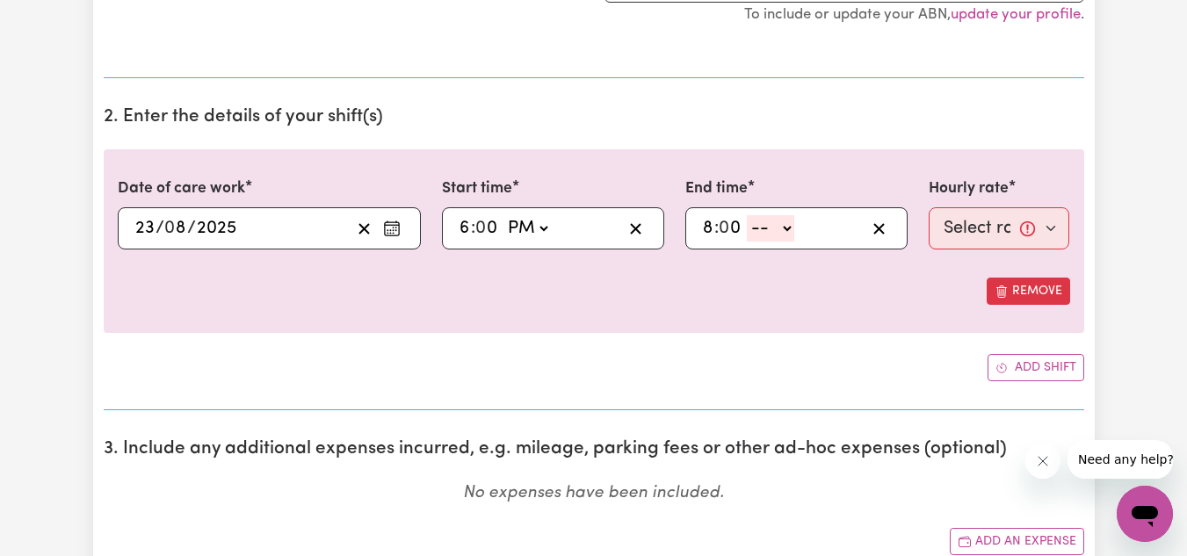
click at [776, 223] on select "-- AM PM" at bounding box center [770, 228] width 47 height 26
select select "pm"
click at [747, 215] on select "-- AM PM" at bounding box center [770, 228] width 47 height 26
type input "20:00"
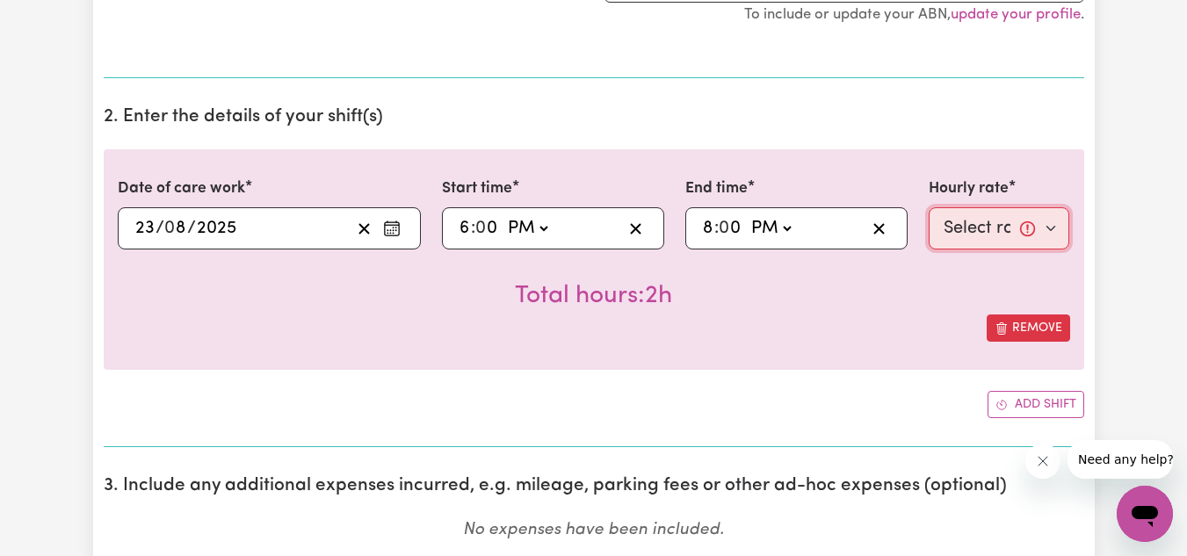
click at [967, 220] on select "Select rate... $51.40 (Weekday) $62.83 ([DATE]) $72.77 ([DATE])" at bounding box center [999, 228] width 141 height 42
select select "62.83-[DATE]"
click at [929, 207] on select "Select rate... $51.40 (Weekday) $62.83 ([DATE]) $72.77 ([DATE])" at bounding box center [999, 228] width 141 height 42
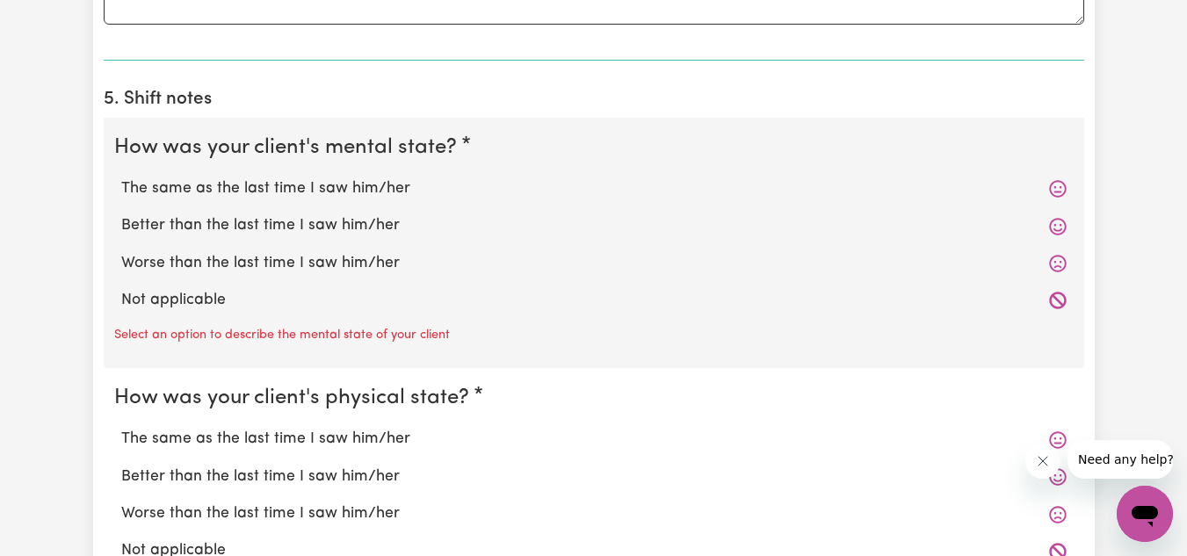
scroll to position [1243, 0]
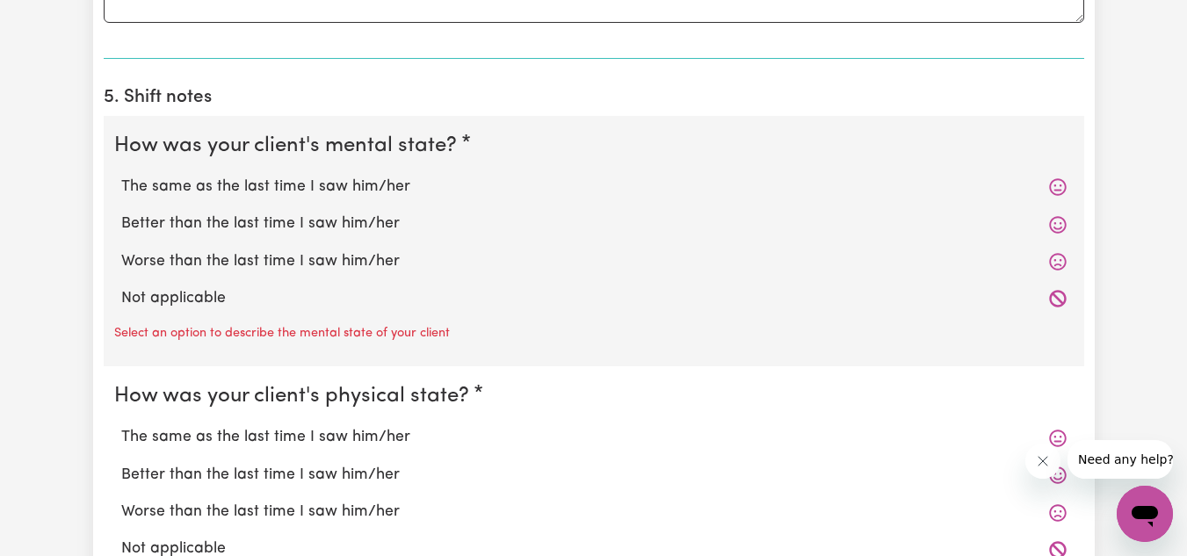
click at [401, 188] on label "The same as the last time I saw him/her" at bounding box center [593, 187] width 945 height 23
click at [121, 176] on input "The same as the last time I saw him/her" at bounding box center [120, 175] width 1 height 1
radio input "true"
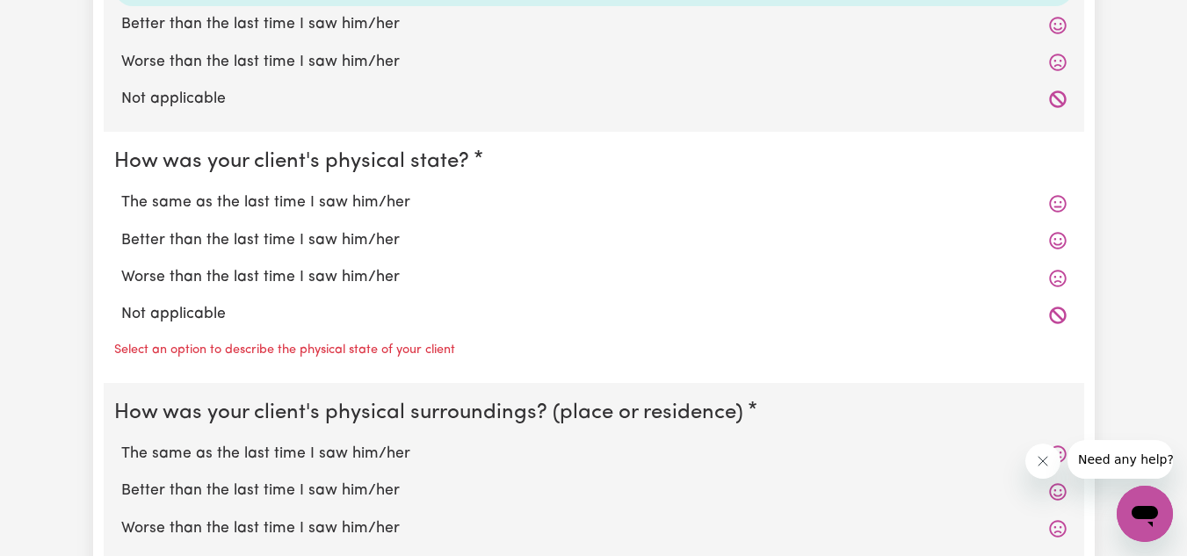
scroll to position [1445, 0]
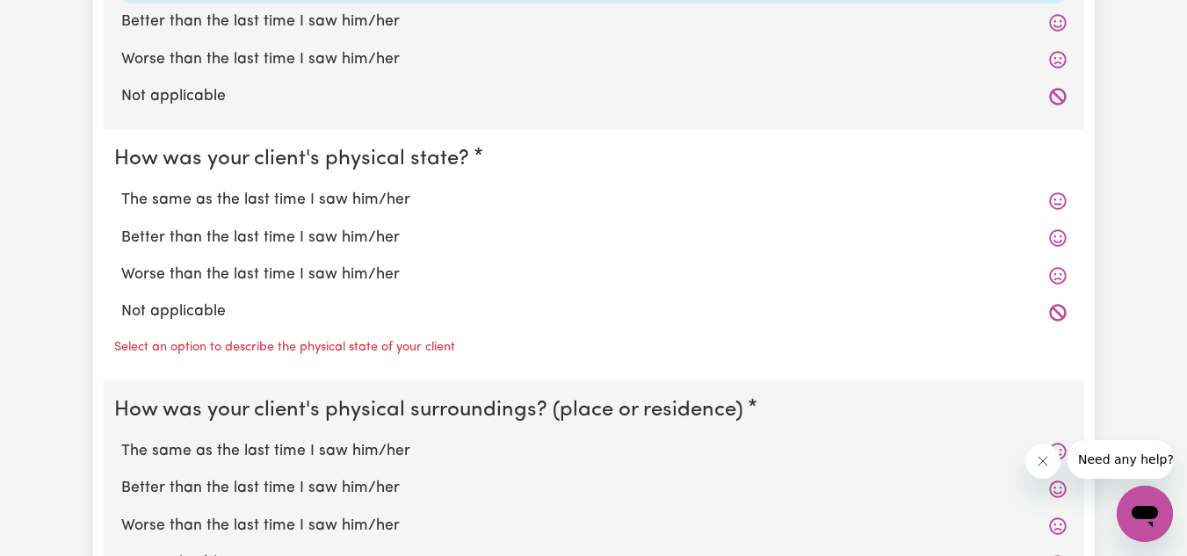
click at [384, 201] on label "The same as the last time I saw him/her" at bounding box center [593, 200] width 945 height 23
click at [121, 189] on input "The same as the last time I saw him/her" at bounding box center [120, 188] width 1 height 1
radio input "true"
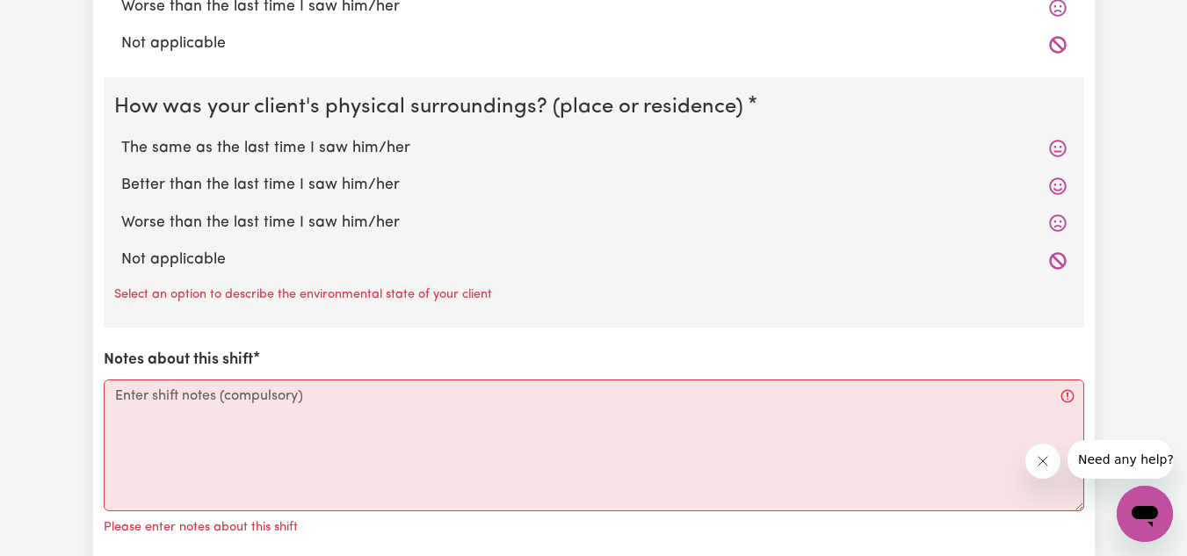
scroll to position [1715, 0]
click at [372, 155] on label "The same as the last time I saw him/her" at bounding box center [593, 146] width 945 height 23
click at [121, 135] on input "The same as the last time I saw him/her" at bounding box center [120, 134] width 1 height 1
radio input "true"
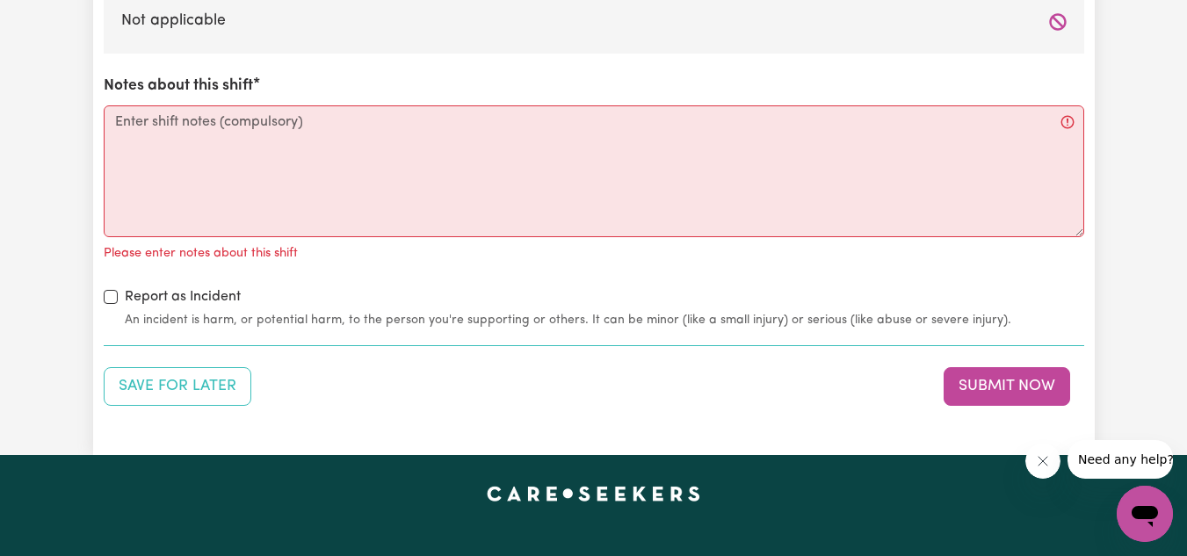
scroll to position [1953, 0]
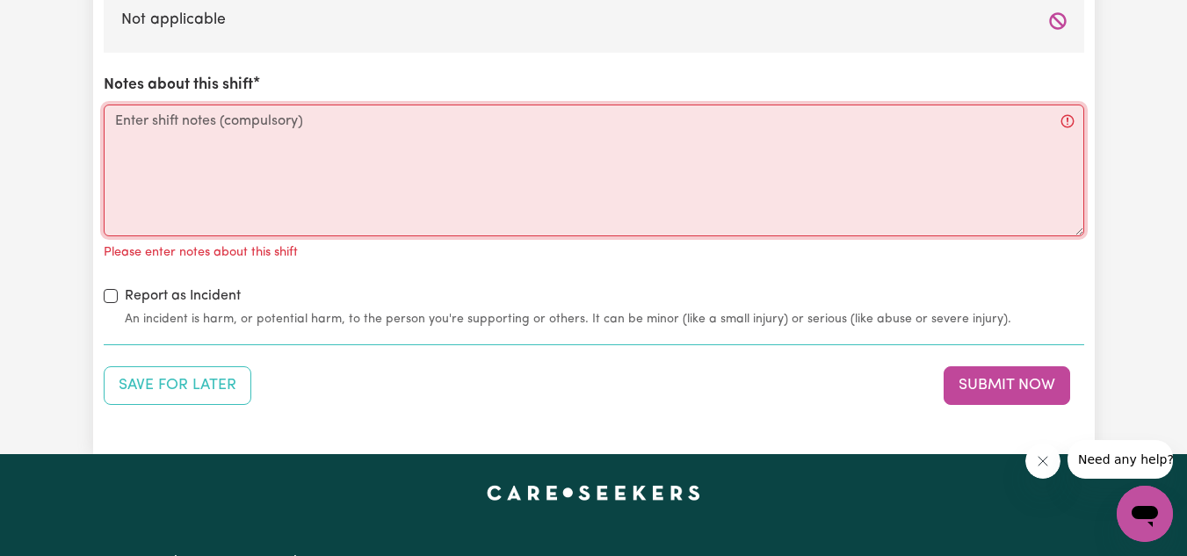
click at [372, 155] on textarea "Notes about this shift" at bounding box center [594, 171] width 980 height 132
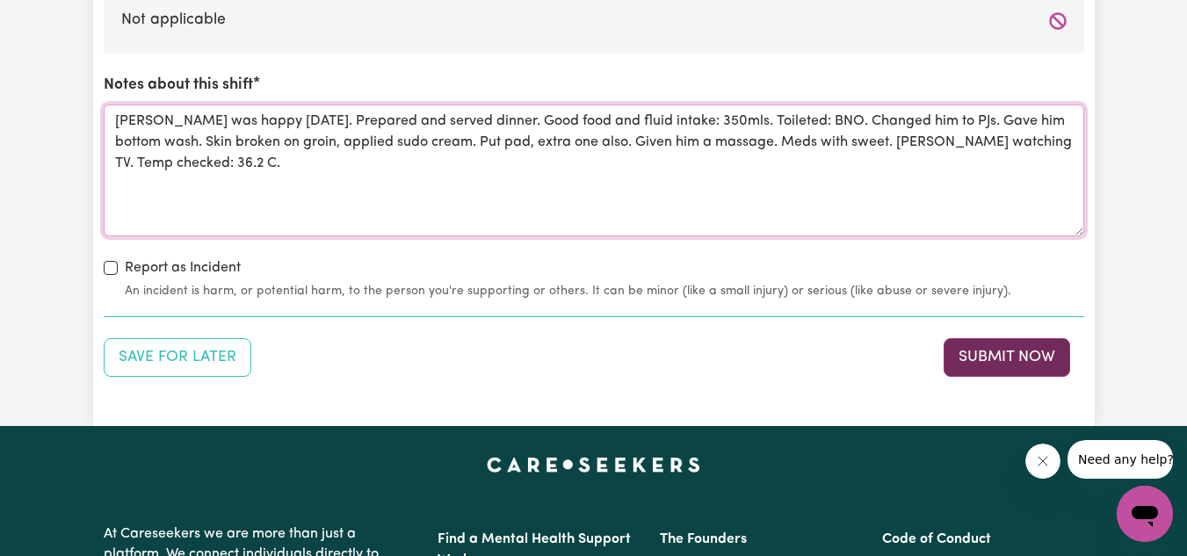
type textarea "[PERSON_NAME] was happy [DATE]. Prepared and served dinner. Good food and fluid…"
click at [994, 352] on button "Submit Now" at bounding box center [1006, 357] width 126 height 39
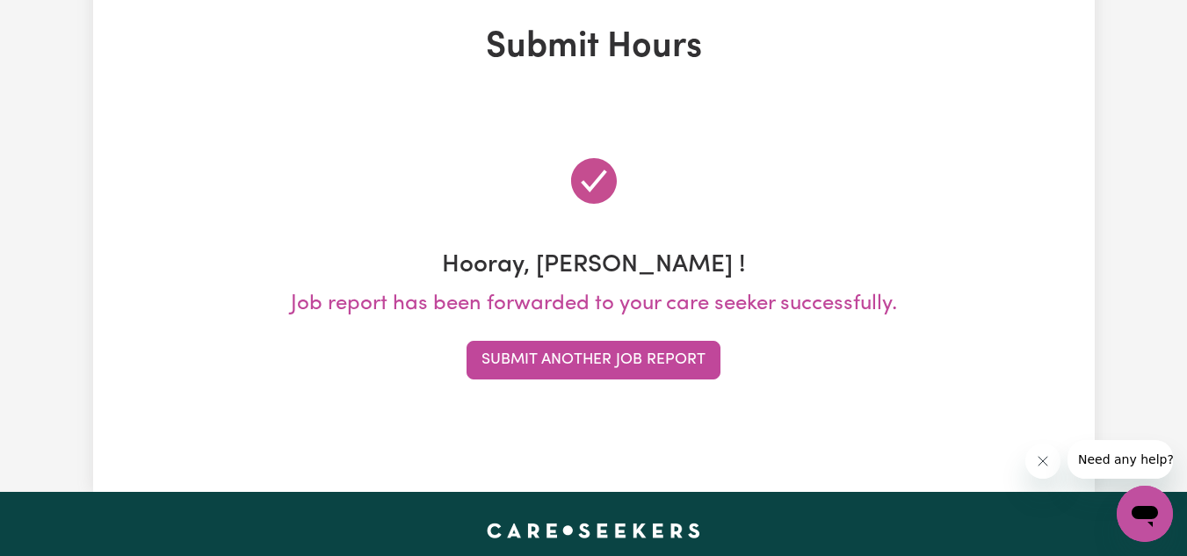
scroll to position [0, 0]
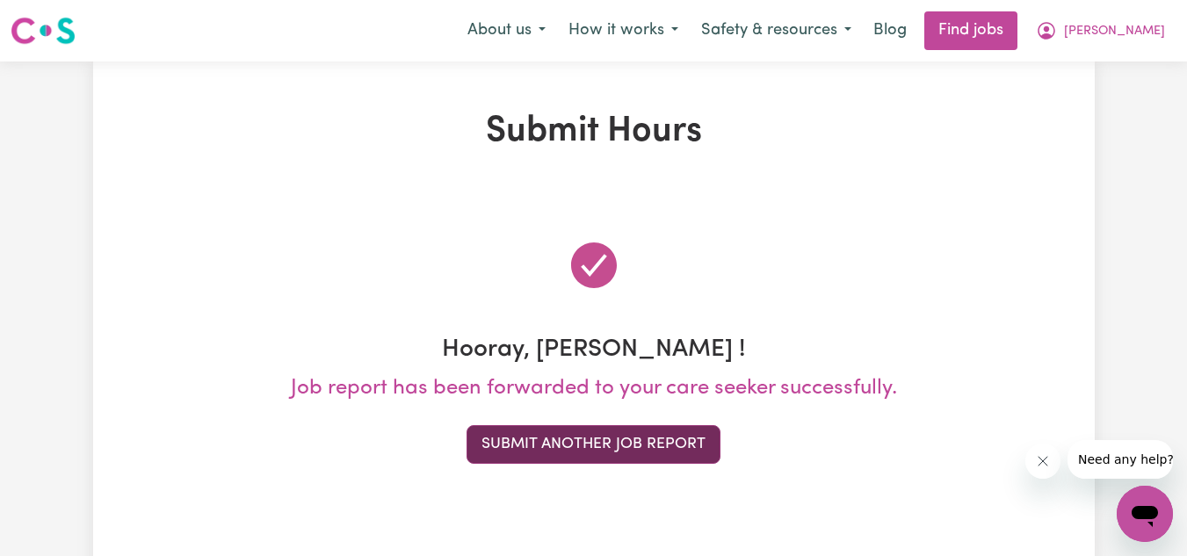
click at [560, 454] on button "Submit Another Job Report" at bounding box center [593, 444] width 254 height 39
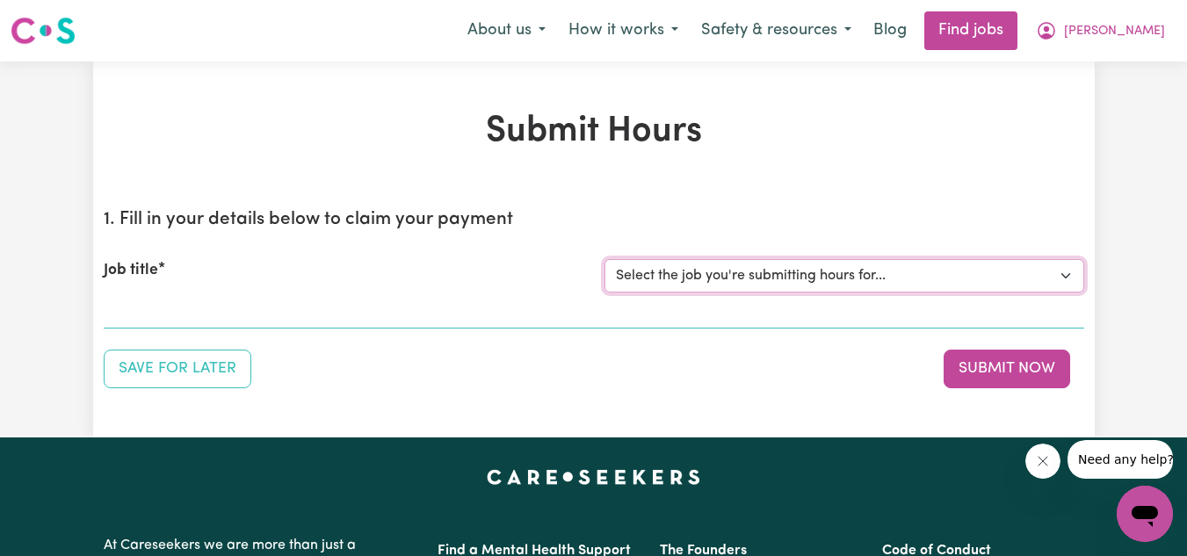
click at [693, 269] on select "Select the job you're submitting hours for... [[PERSON_NAME]] Personnel care wo…" at bounding box center [844, 275] width 480 height 33
select select "13957"
click at [604, 259] on select "Select the job you're submitting hours for... [[PERSON_NAME]] Personnel care wo…" at bounding box center [844, 275] width 480 height 33
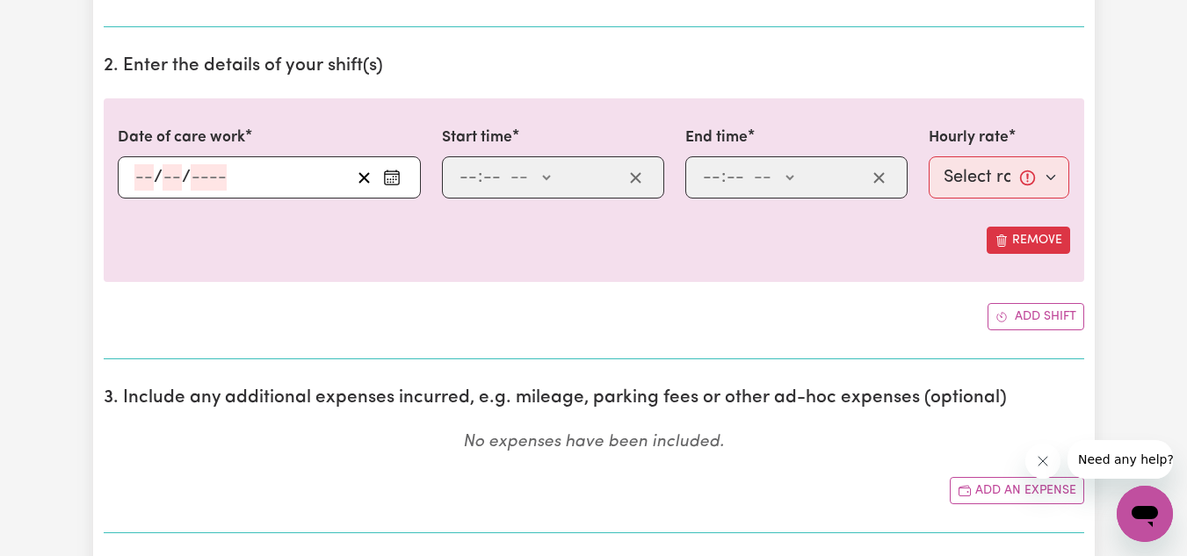
scroll to position [495, 0]
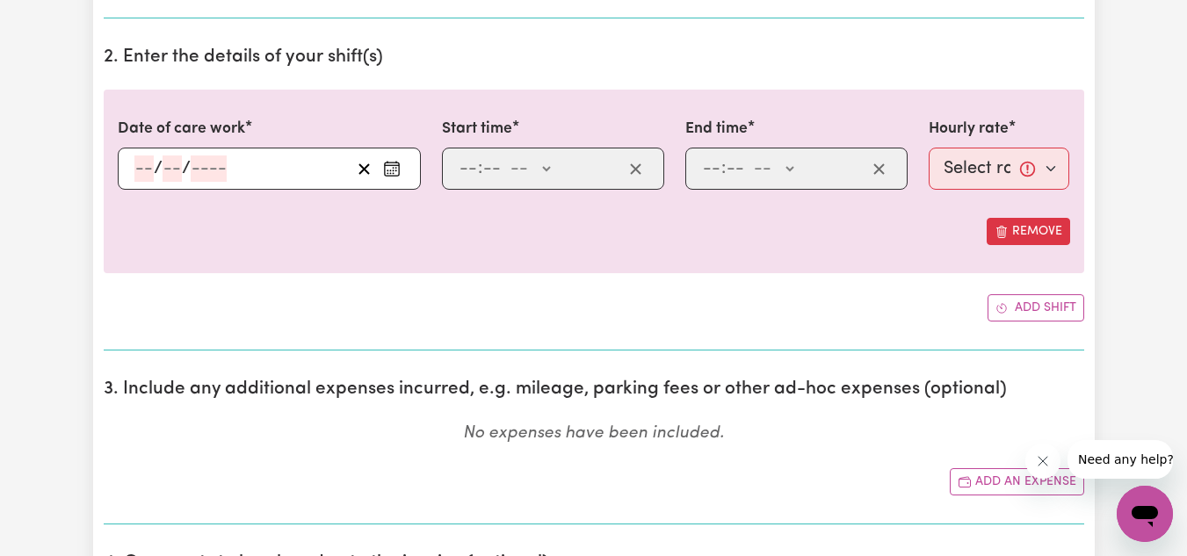
click at [394, 168] on icon "Enter the date of care work" at bounding box center [392, 169] width 18 height 18
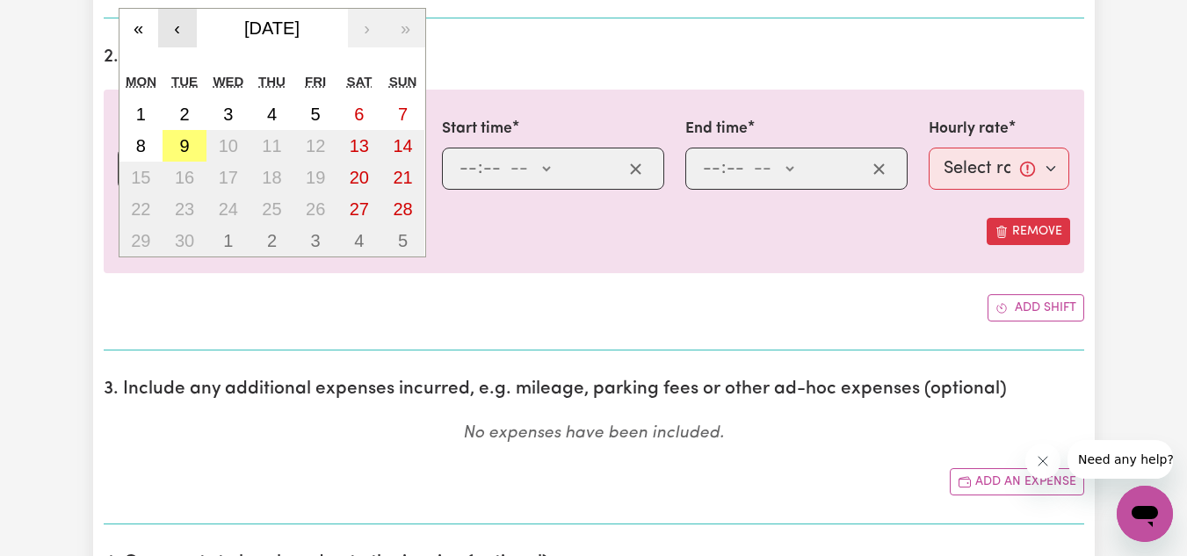
click at [172, 29] on button "‹" at bounding box center [177, 28] width 39 height 39
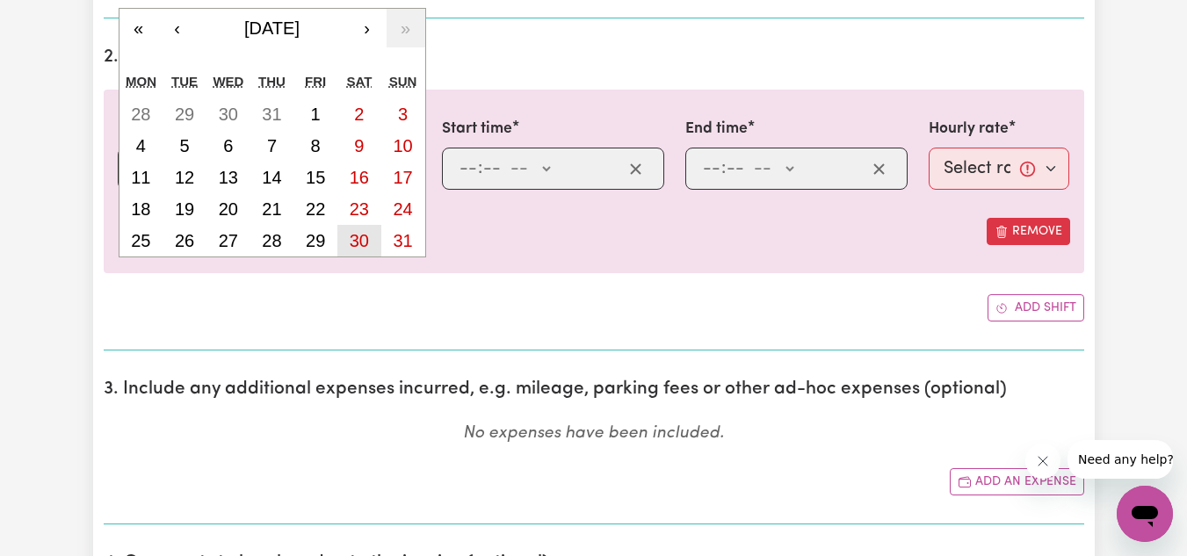
click at [363, 228] on button "30" at bounding box center [359, 241] width 44 height 32
type input "[DATE]"
type input "30"
type input "8"
type input "2025"
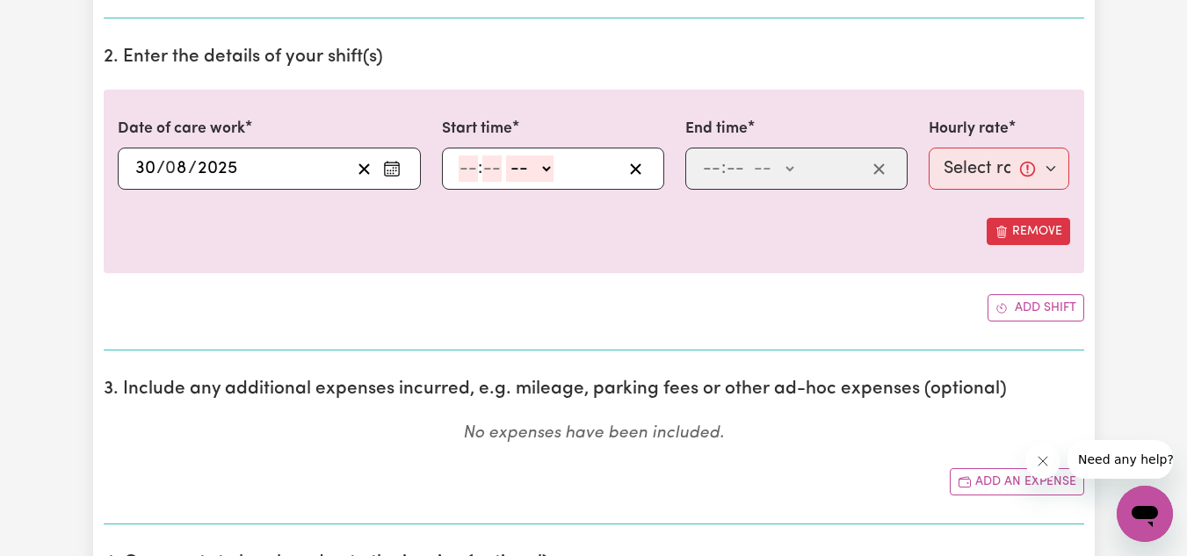
click at [473, 172] on input "number" at bounding box center [468, 168] width 19 height 26
type input "6"
type input "0"
click at [520, 179] on select "-- AM PM" at bounding box center [526, 168] width 47 height 26
select select "pm"
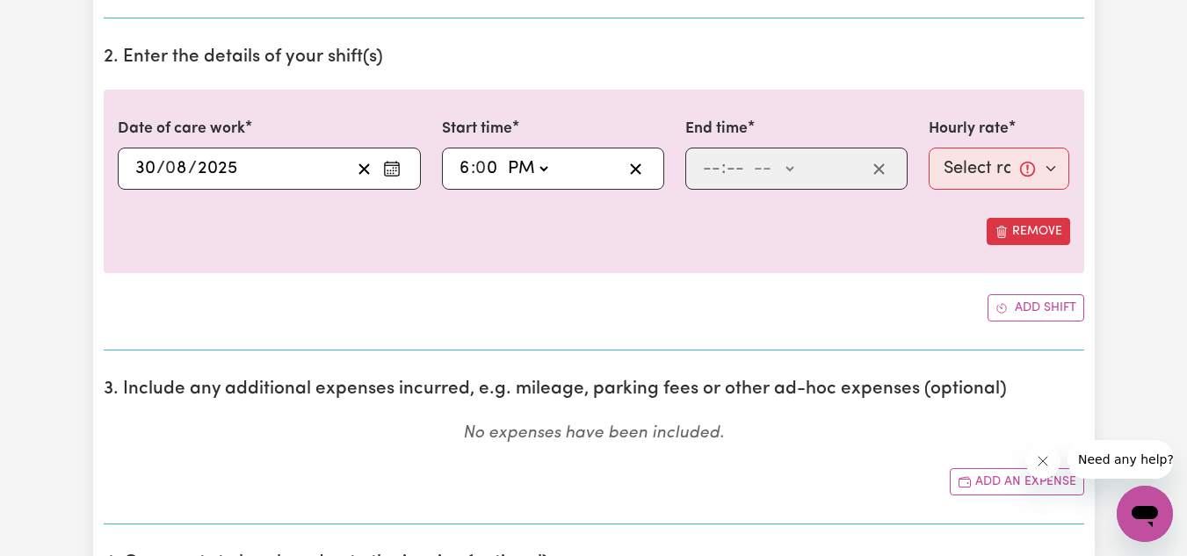
click at [503, 155] on select "-- AM PM" at bounding box center [526, 168] width 47 height 26
type input "18:00"
click at [718, 172] on input "number" at bounding box center [711, 168] width 19 height 26
type input "8"
type input "0"
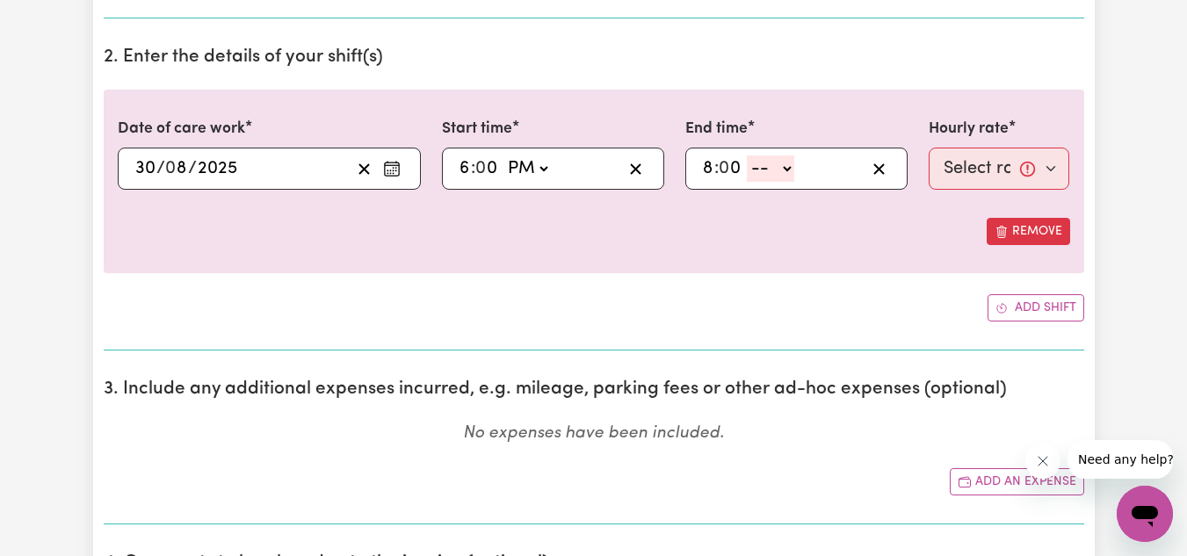
click at [766, 169] on select "-- AM PM" at bounding box center [770, 168] width 47 height 26
select select "pm"
click at [747, 155] on select "-- AM PM" at bounding box center [770, 168] width 47 height 26
type input "20:00"
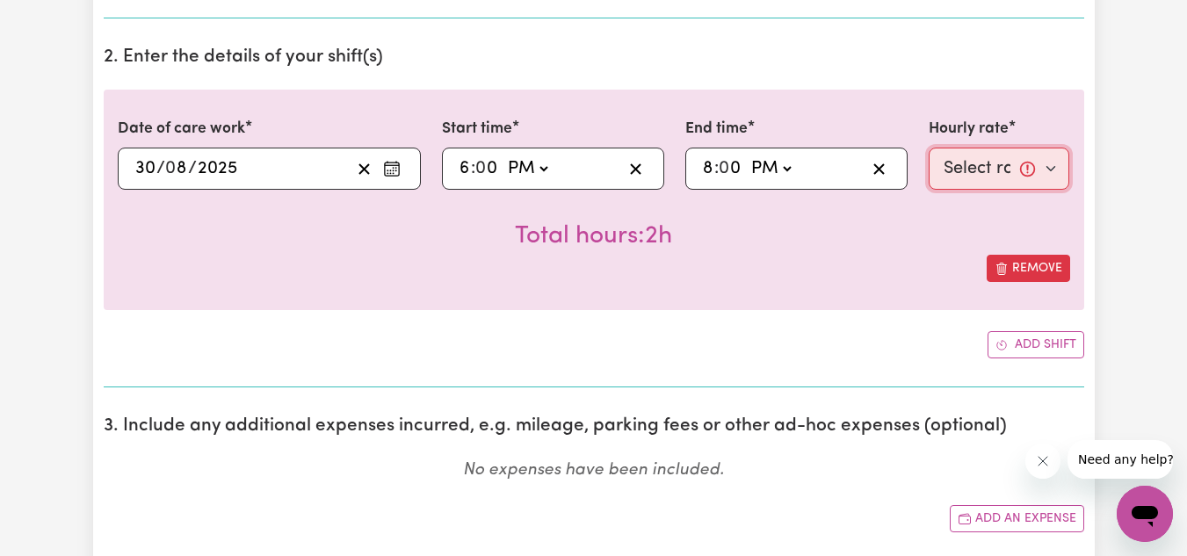
click at [987, 166] on select "Select rate... $51.40 (Weekday) $62.83 ([DATE]) $72.77 ([DATE])" at bounding box center [999, 169] width 141 height 42
select select "62.83-[DATE]"
click at [929, 148] on select "Select rate... $51.40 (Weekday) $62.83 ([DATE]) $72.77 ([DATE])" at bounding box center [999, 169] width 141 height 42
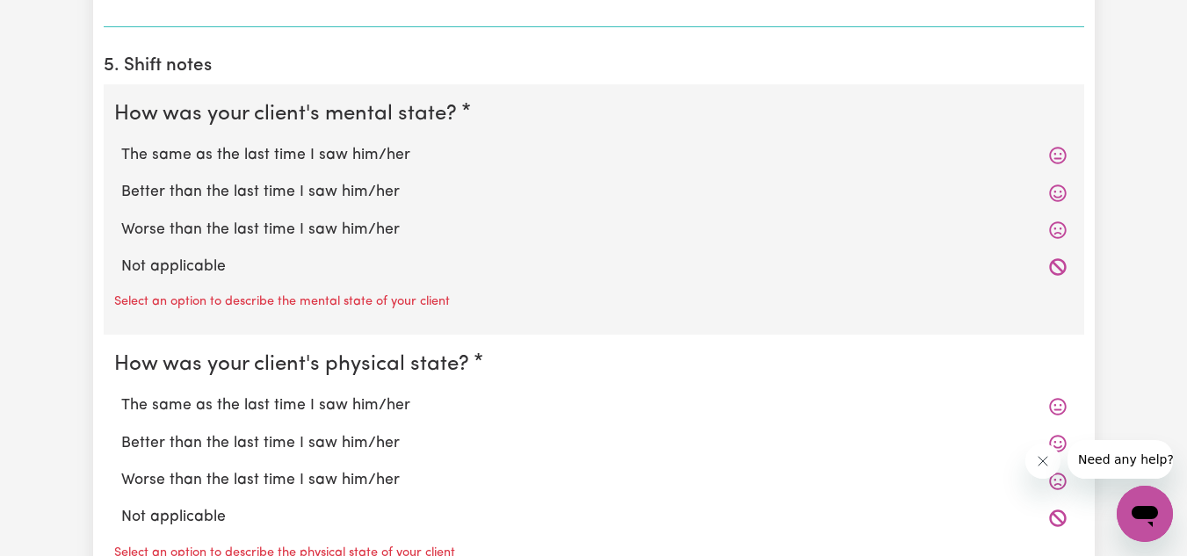
scroll to position [1275, 0]
click at [470, 165] on label "The same as the last time I saw him/her" at bounding box center [593, 154] width 945 height 23
click at [121, 143] on input "The same as the last time I saw him/her" at bounding box center [120, 142] width 1 height 1
radio input "true"
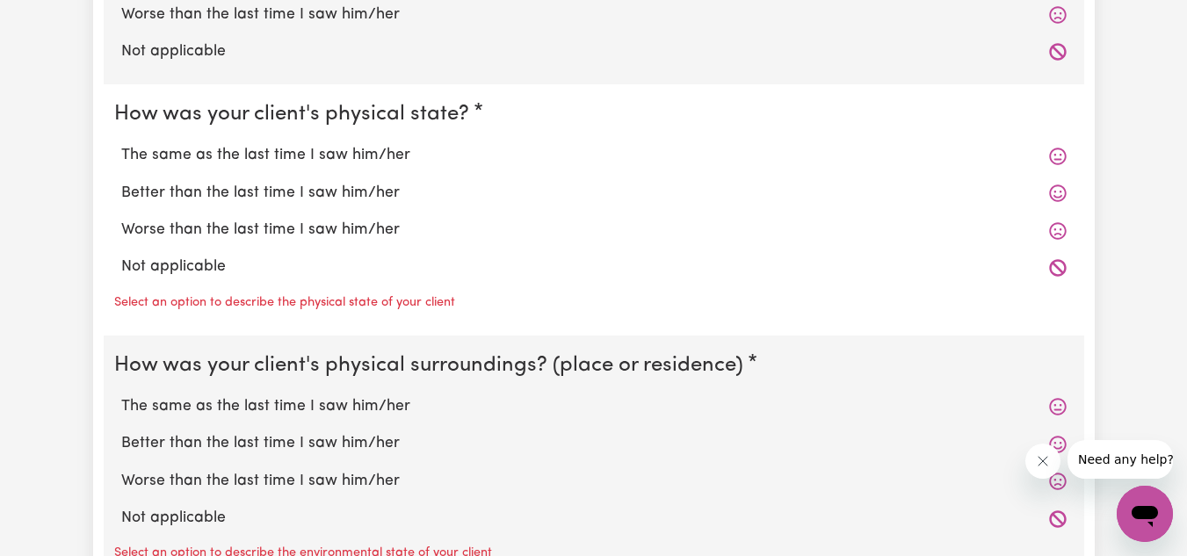
scroll to position [1521, 0]
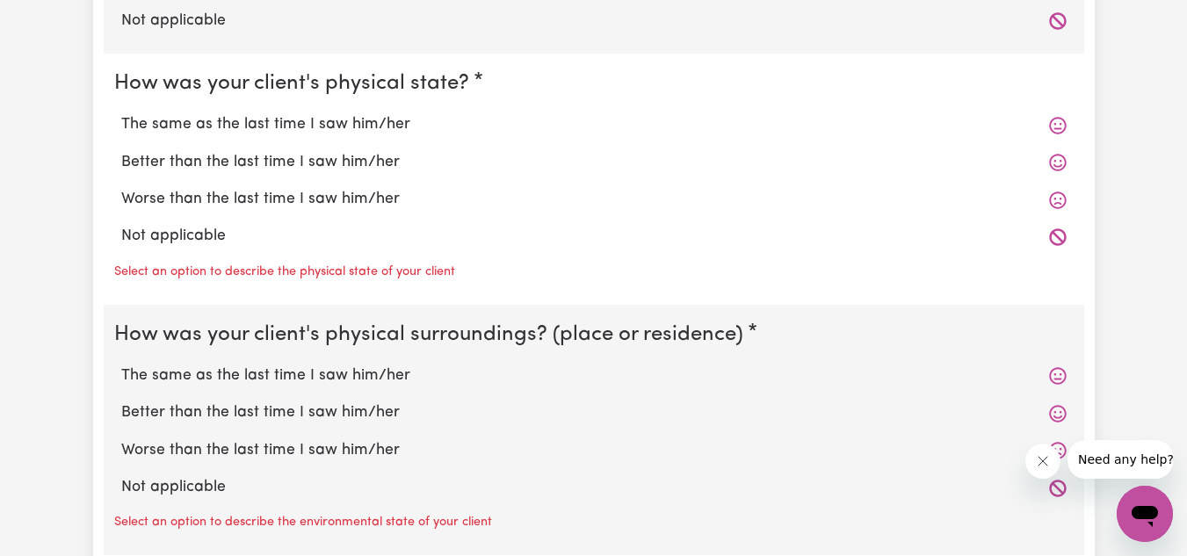
click at [368, 120] on label "The same as the last time I saw him/her" at bounding box center [593, 124] width 945 height 23
click at [121, 113] on input "The same as the last time I saw him/her" at bounding box center [120, 112] width 1 height 1
radio input "true"
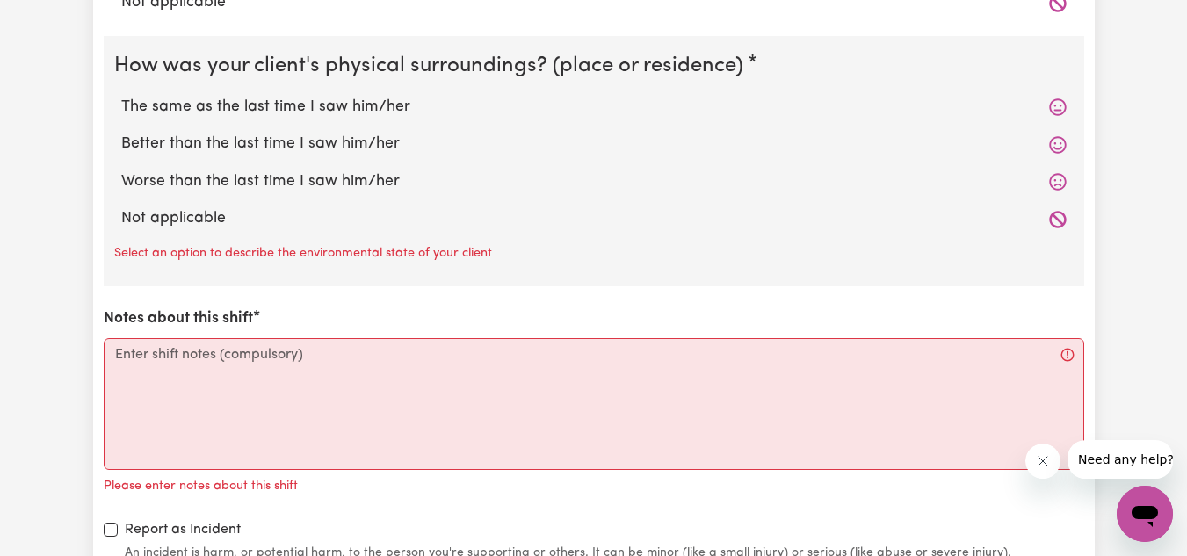
scroll to position [1755, 0]
click at [368, 120] on div "The same as the last time I saw him/her" at bounding box center [593, 106] width 959 height 37
click at [375, 109] on label "The same as the last time I saw him/her" at bounding box center [593, 106] width 945 height 23
click at [121, 95] on input "The same as the last time I saw him/her" at bounding box center [120, 94] width 1 height 1
radio input "true"
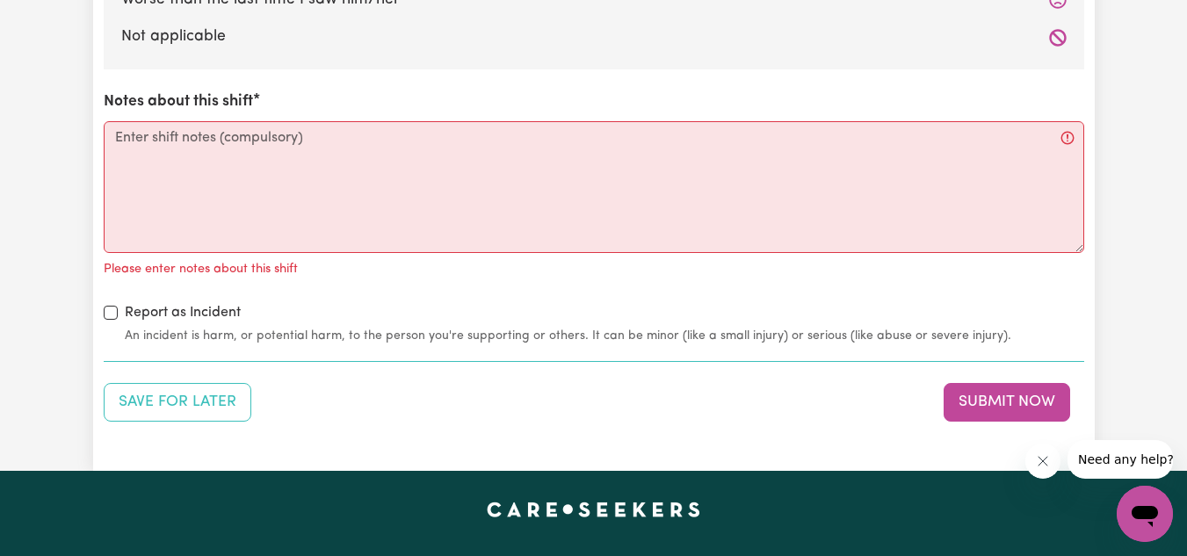
scroll to position [1972, 0]
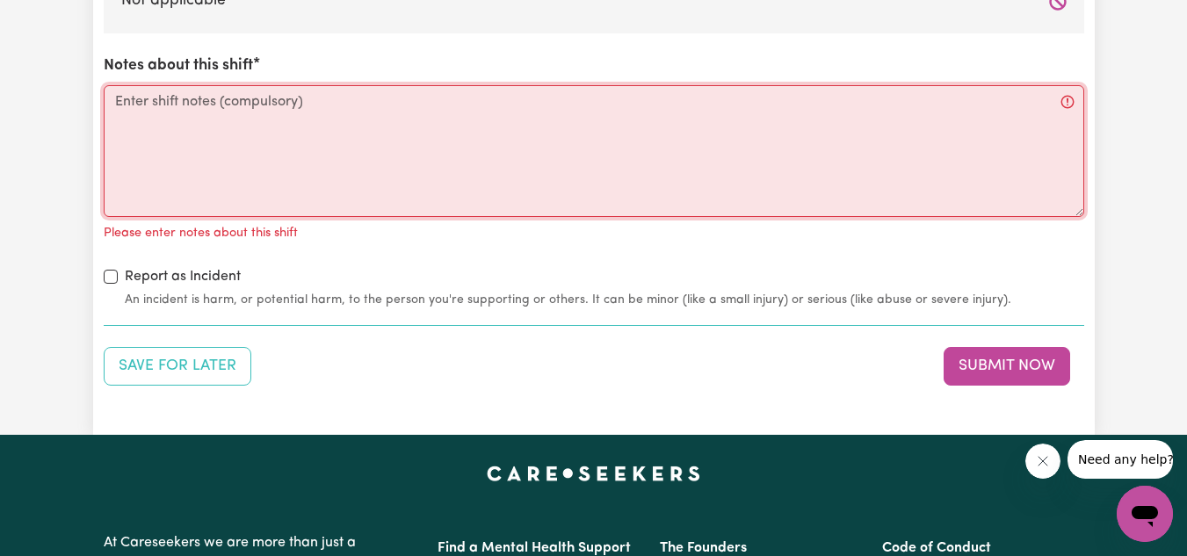
click at [322, 122] on textarea "Notes about this shift" at bounding box center [594, 151] width 980 height 132
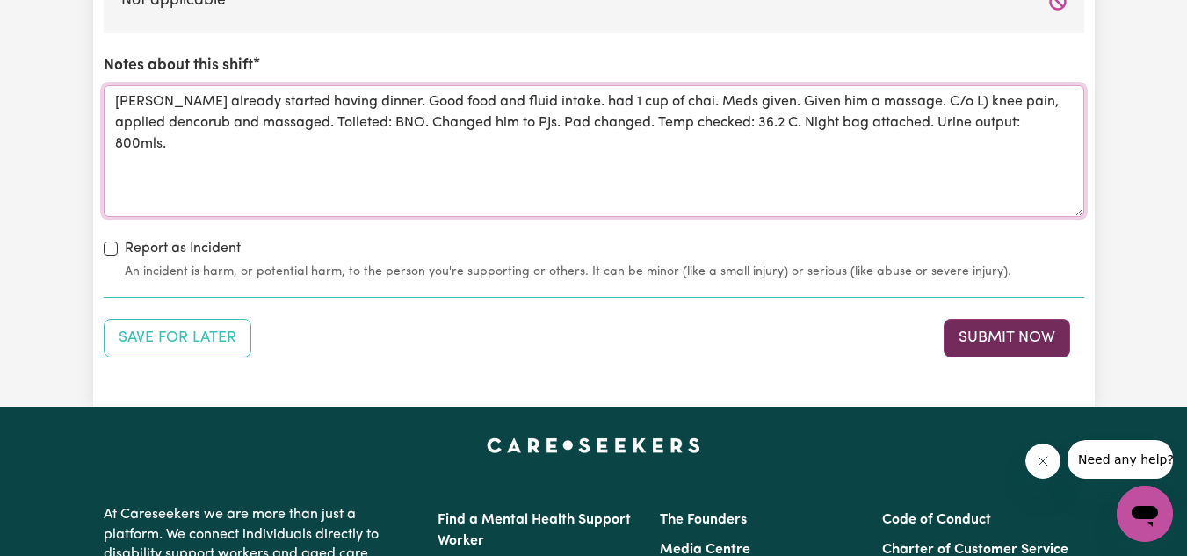
type textarea "[PERSON_NAME] already started having dinner. Good food and fluid intake. had 1 …"
click at [1036, 340] on button "Submit Now" at bounding box center [1006, 338] width 126 height 39
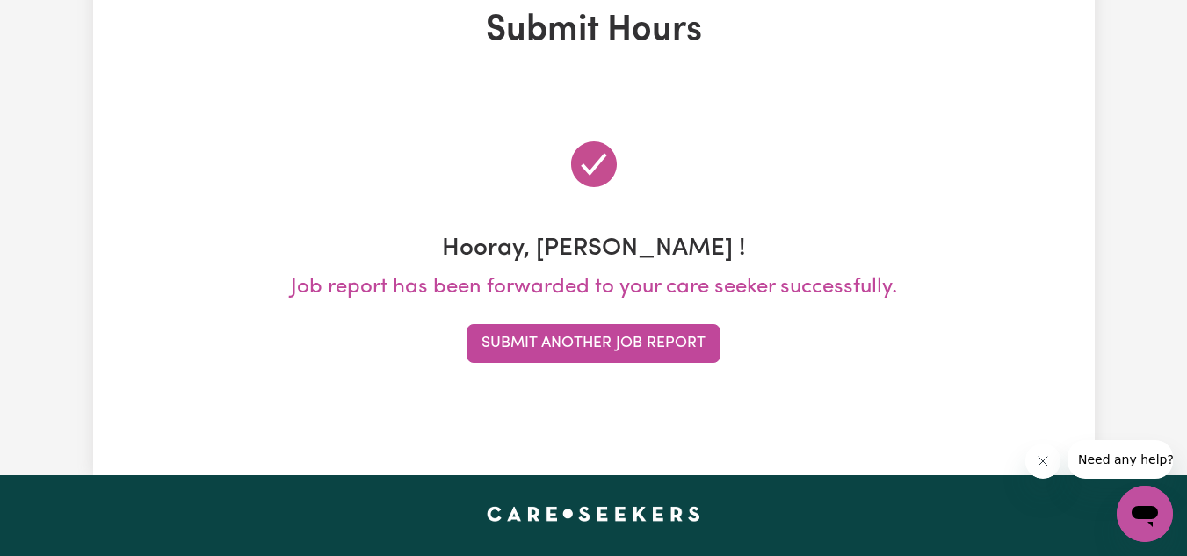
scroll to position [0, 0]
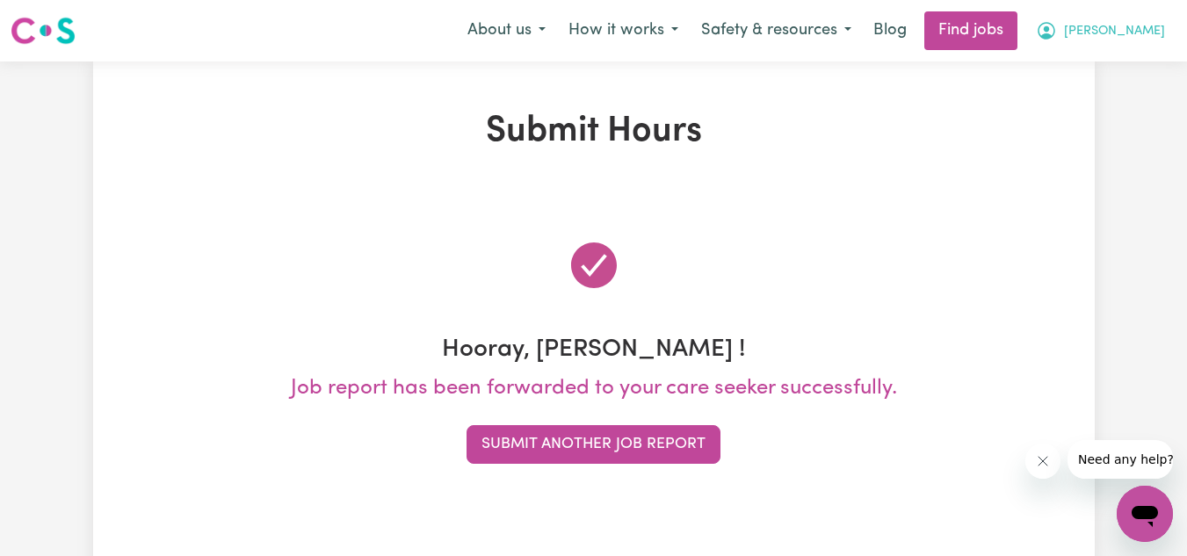
click at [1117, 37] on span "[PERSON_NAME]" at bounding box center [1114, 31] width 101 height 19
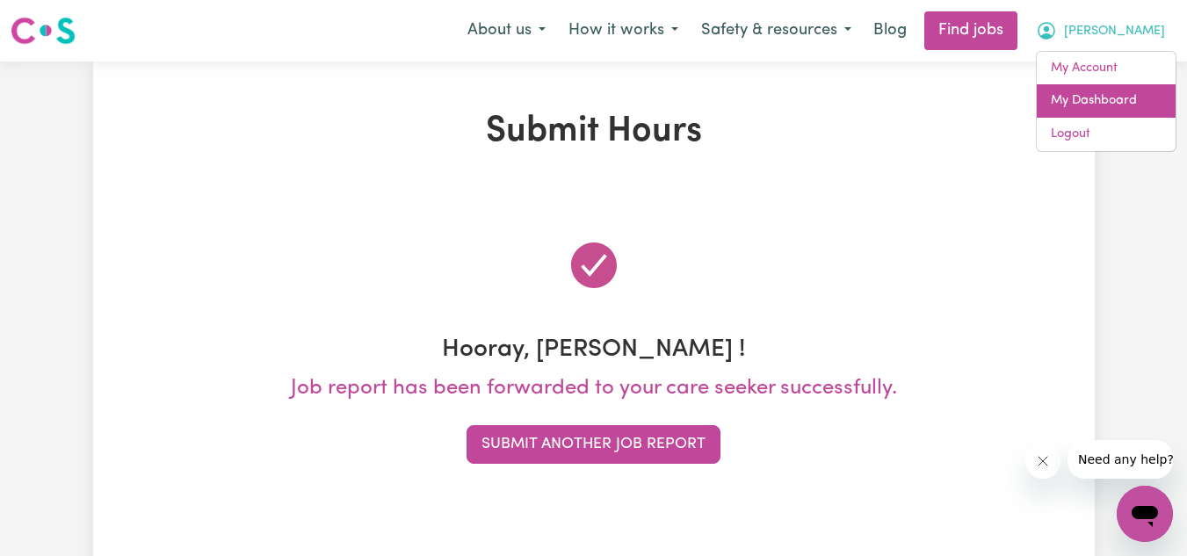
click at [1110, 88] on link "My Dashboard" at bounding box center [1106, 100] width 139 height 33
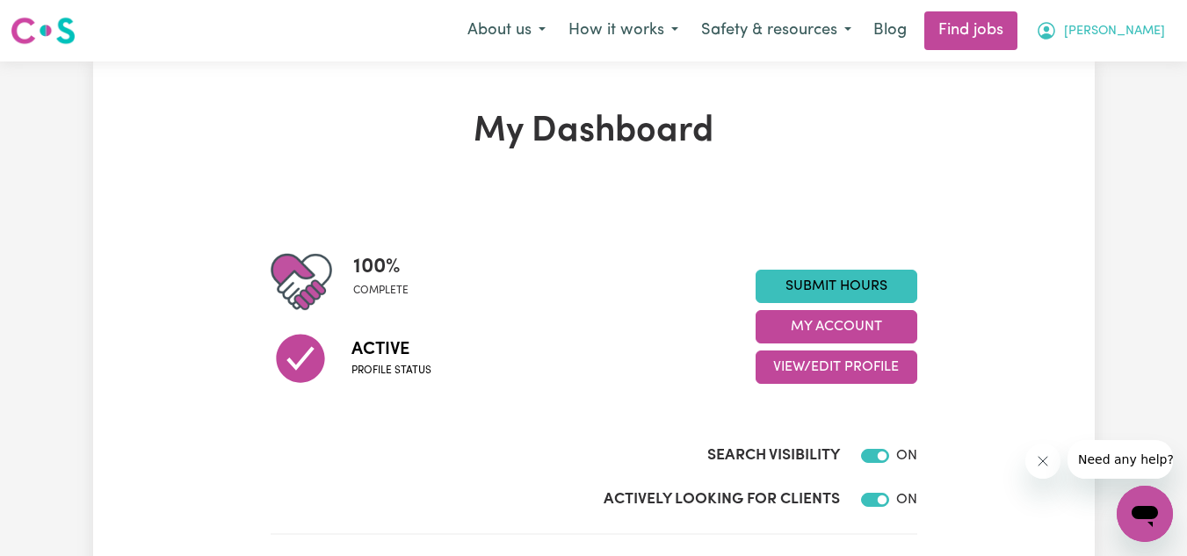
click at [1117, 30] on span "[PERSON_NAME]" at bounding box center [1114, 31] width 101 height 19
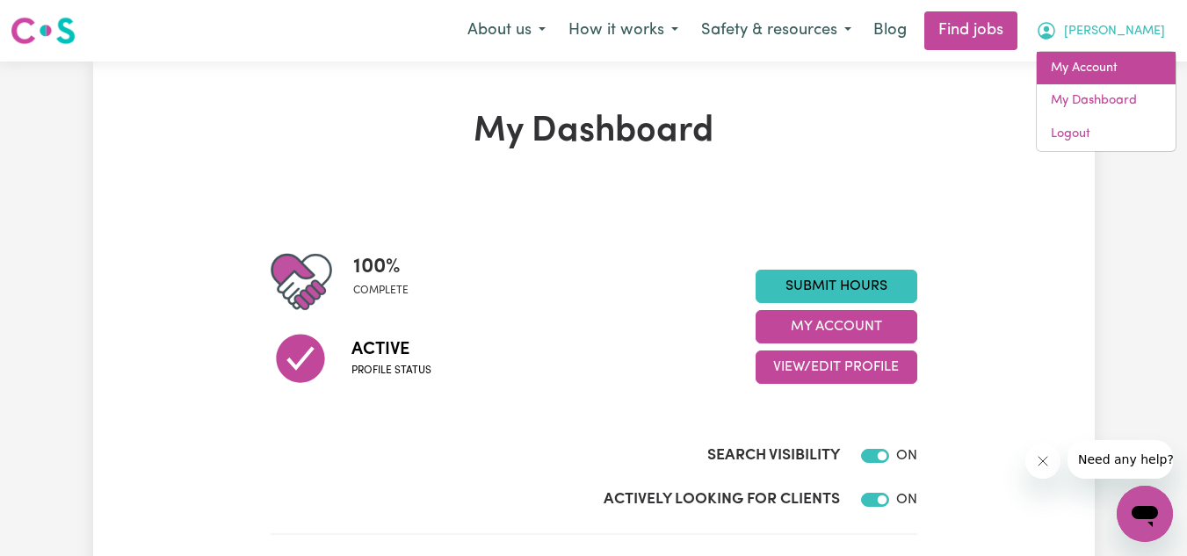
click at [1089, 66] on link "My Account" at bounding box center [1106, 68] width 139 height 33
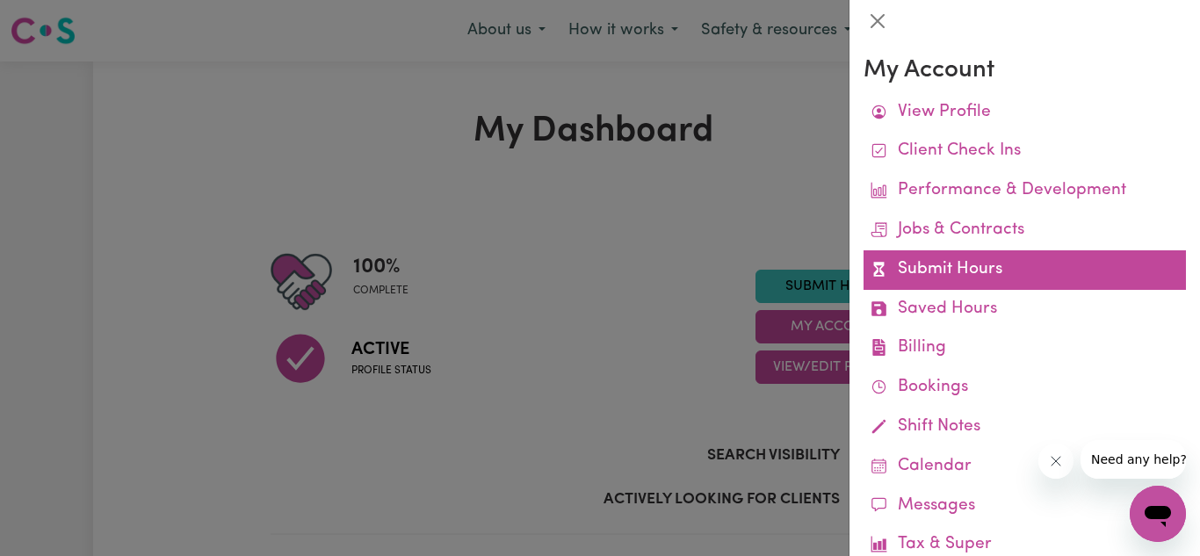
click at [983, 287] on link "Submit Hours" at bounding box center [1024, 270] width 322 height 40
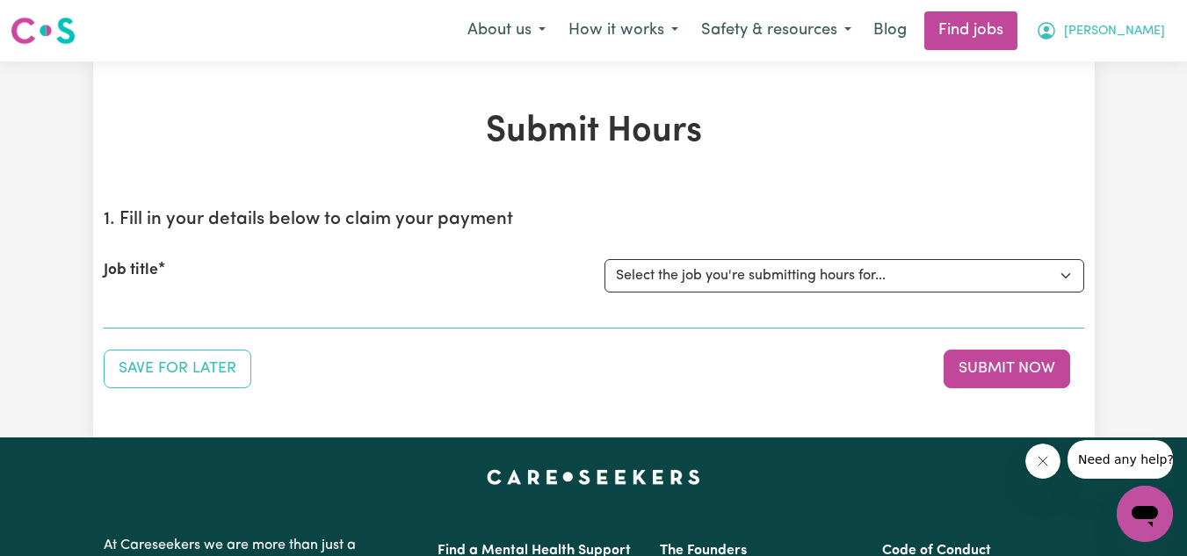
click at [1112, 30] on span "[PERSON_NAME]" at bounding box center [1114, 31] width 101 height 19
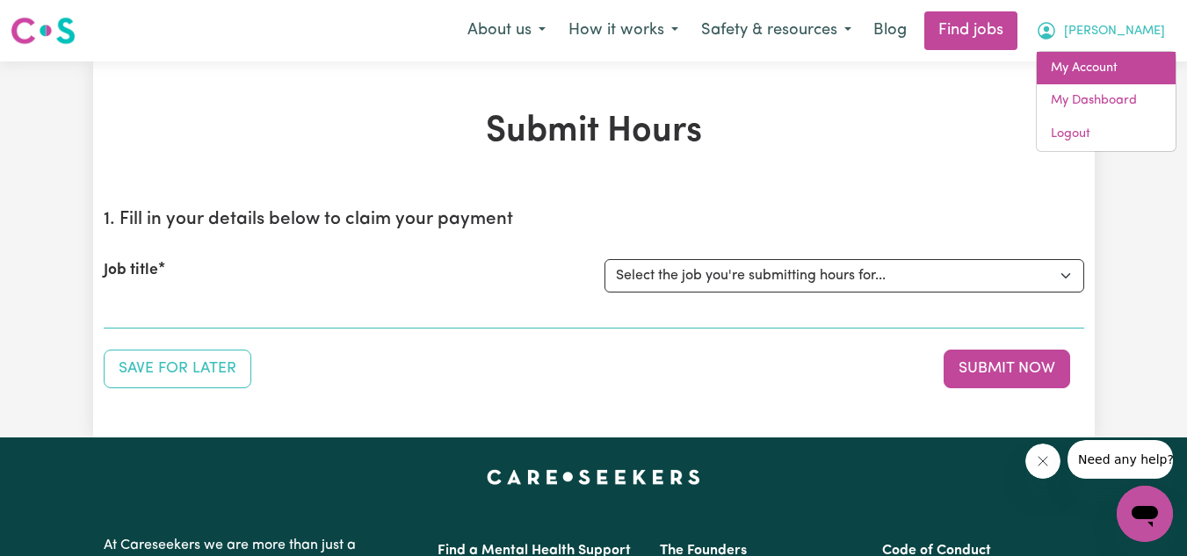
click at [1102, 67] on link "My Account" at bounding box center [1106, 68] width 139 height 33
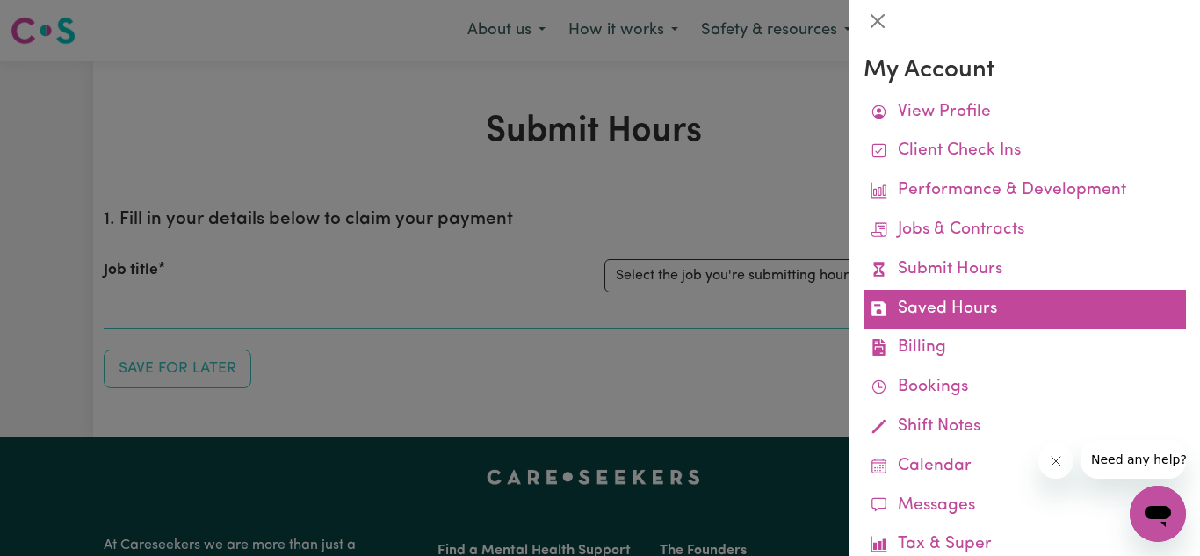
click at [972, 298] on link "Saved Hours" at bounding box center [1024, 310] width 322 height 40
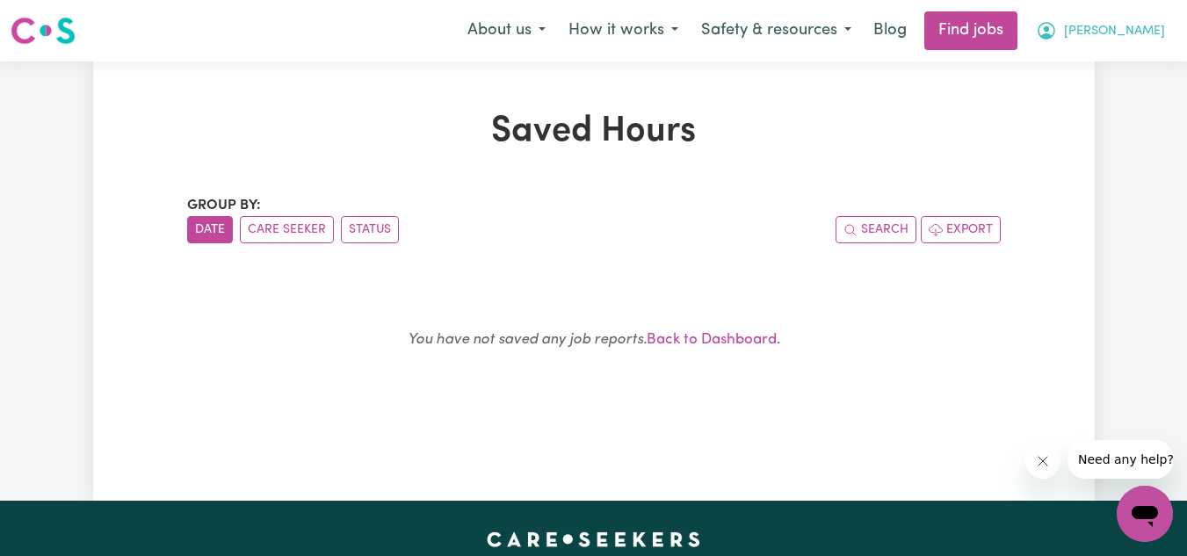
click at [1121, 48] on button "[PERSON_NAME]" at bounding box center [1100, 30] width 152 height 37
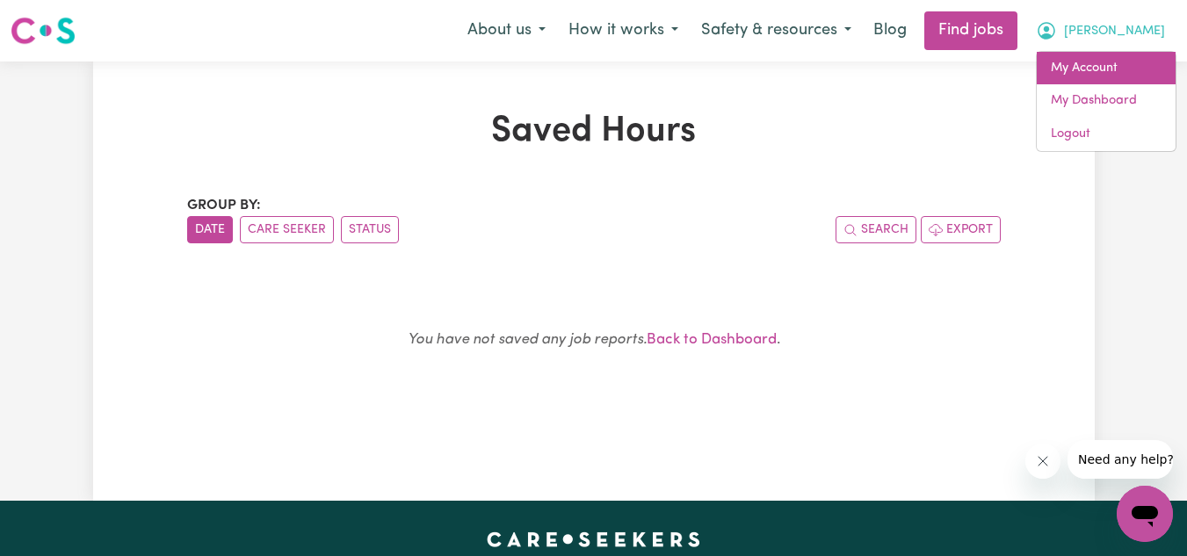
click at [1132, 61] on link "My Account" at bounding box center [1106, 68] width 139 height 33
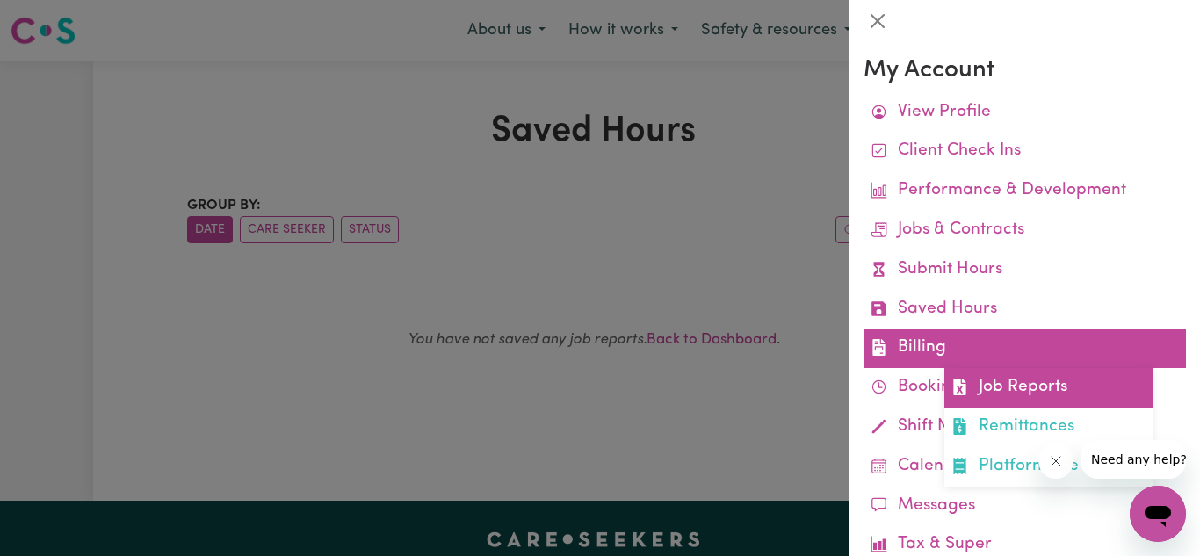
click at [982, 390] on link "Job Reports" at bounding box center [1048, 388] width 208 height 40
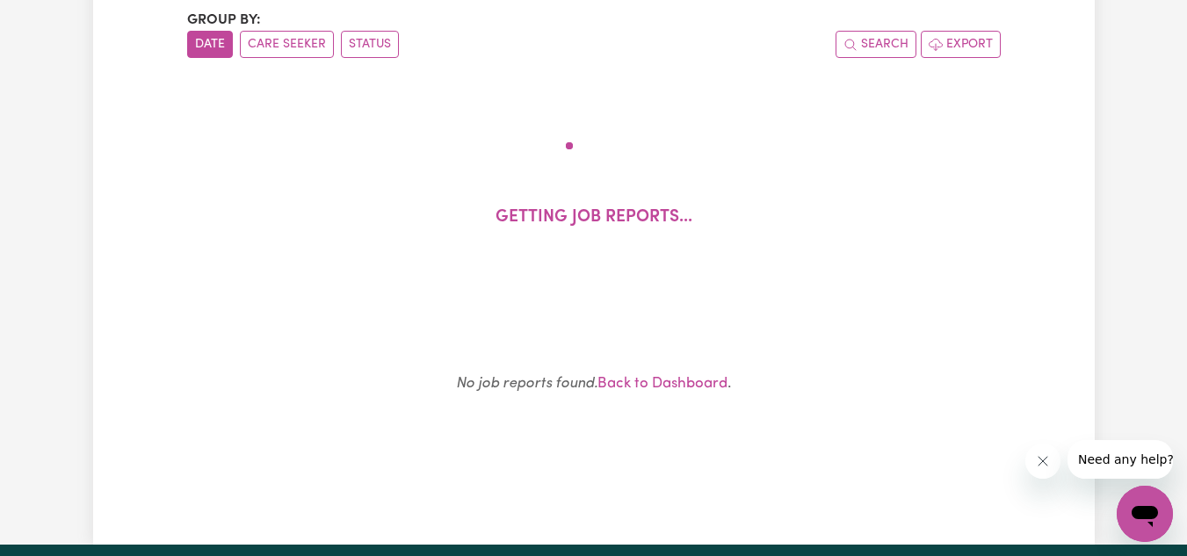
scroll to position [296, 0]
